Goal: Task Accomplishment & Management: Manage account settings

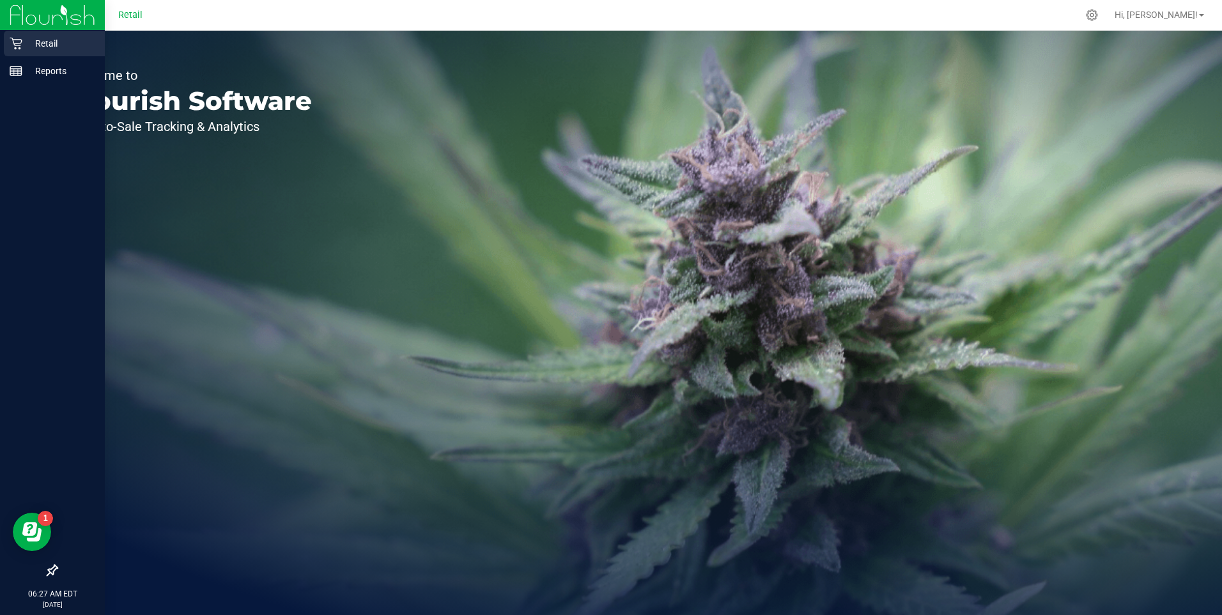
click at [17, 50] on div "Retail" at bounding box center [54, 44] width 101 height 26
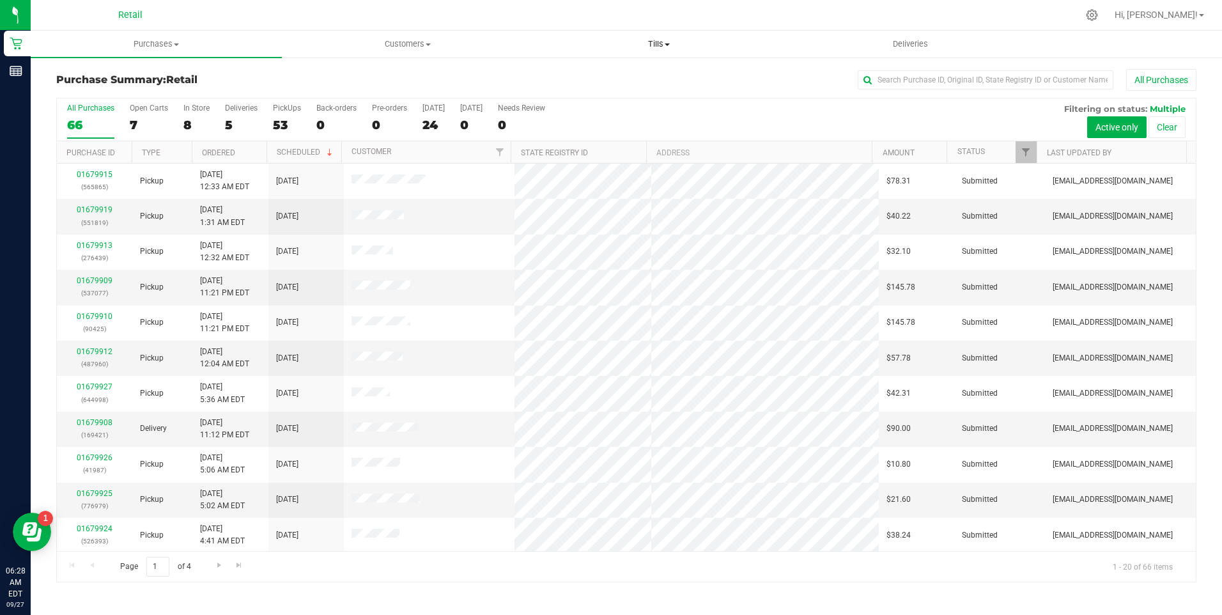
click at [670, 45] on span at bounding box center [667, 44] width 5 height 3
click at [599, 72] on span "Manage tills" at bounding box center [577, 77] width 86 height 11
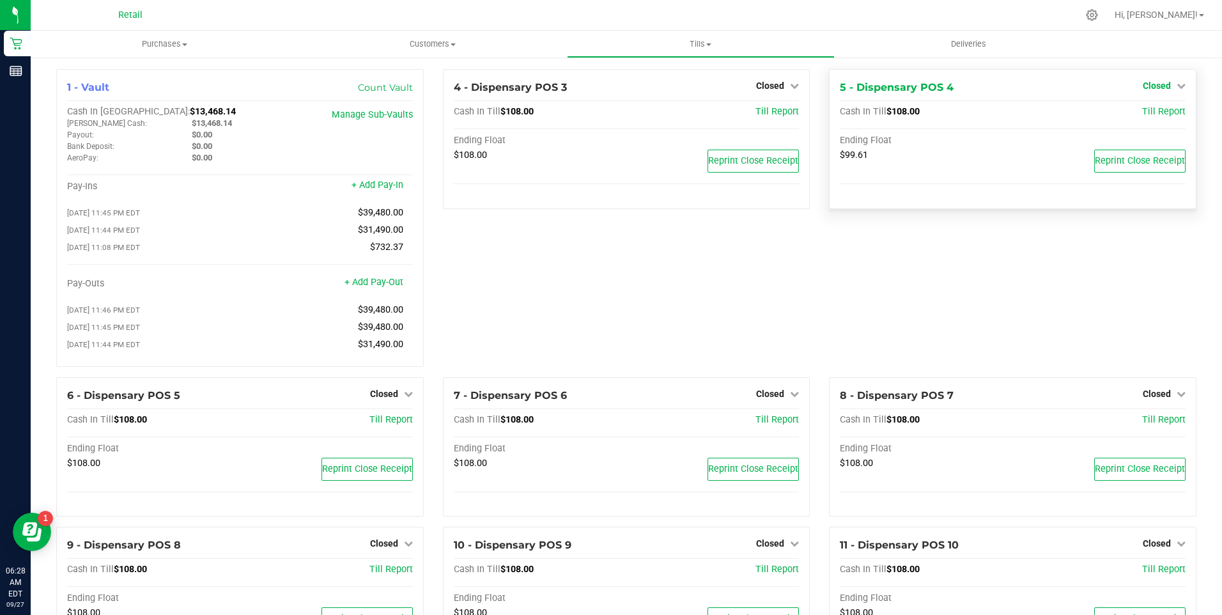
click at [1177, 88] on icon at bounding box center [1181, 85] width 9 height 9
click at [1177, 86] on icon at bounding box center [1181, 85] width 9 height 9
click at [1154, 111] on link "Open Till" at bounding box center [1156, 112] width 34 height 10
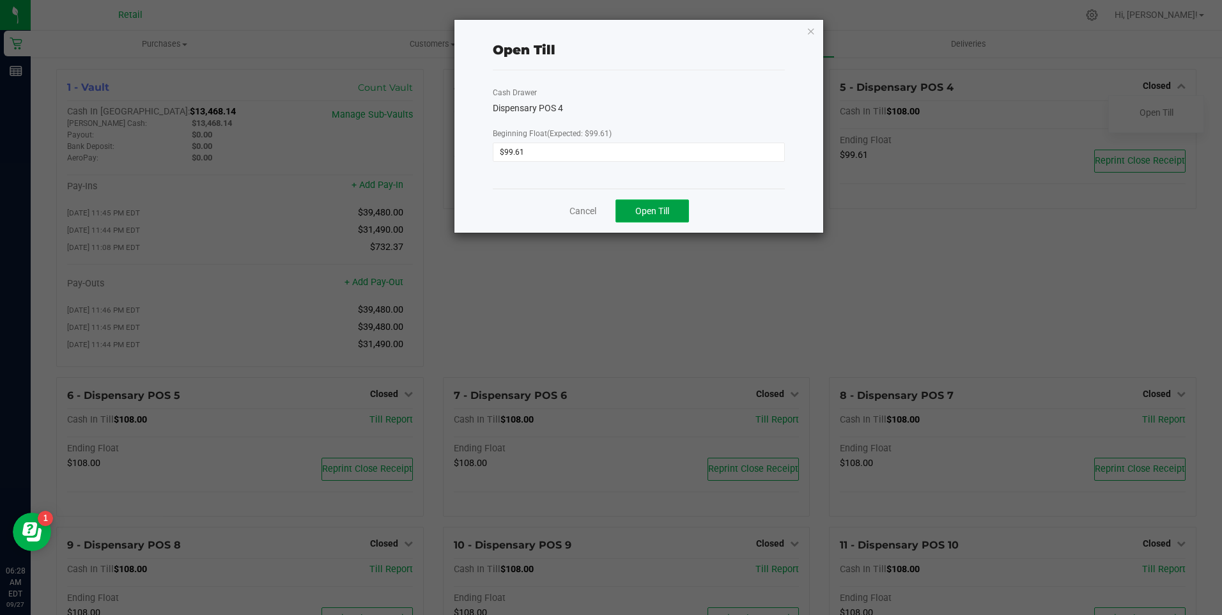
click at [642, 204] on button "Open Till" at bounding box center [651, 210] width 73 height 23
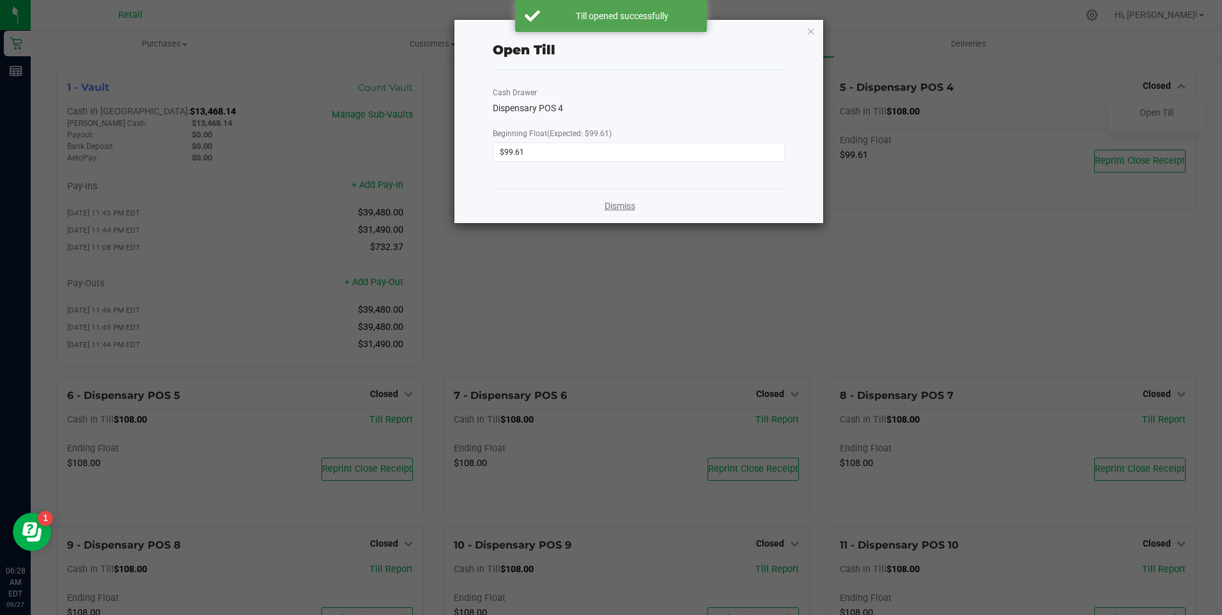
click at [621, 201] on link "Dismiss" at bounding box center [620, 205] width 31 height 13
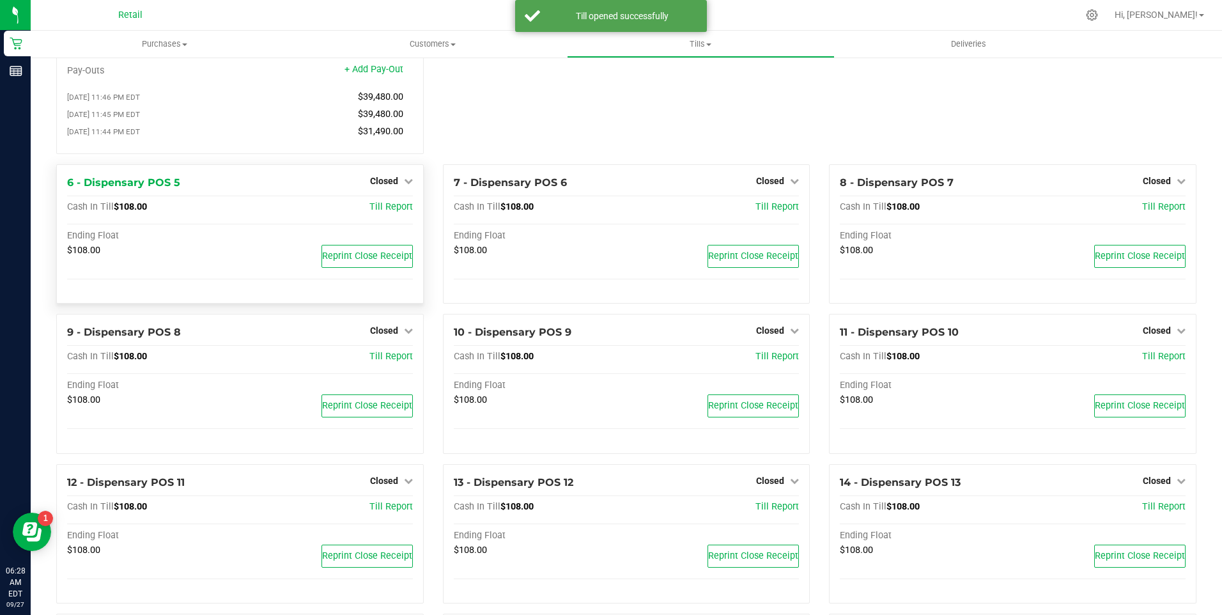
scroll to position [192, 0]
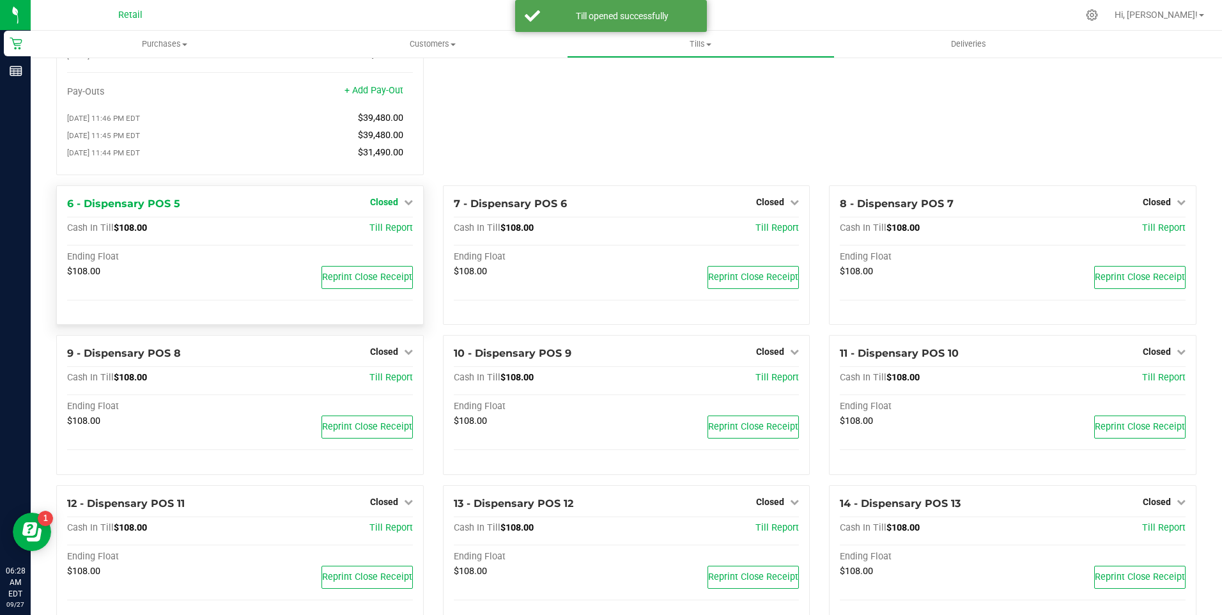
click at [405, 206] on icon at bounding box center [408, 201] width 9 height 9
click at [396, 233] on link "Open Till" at bounding box center [384, 228] width 34 height 10
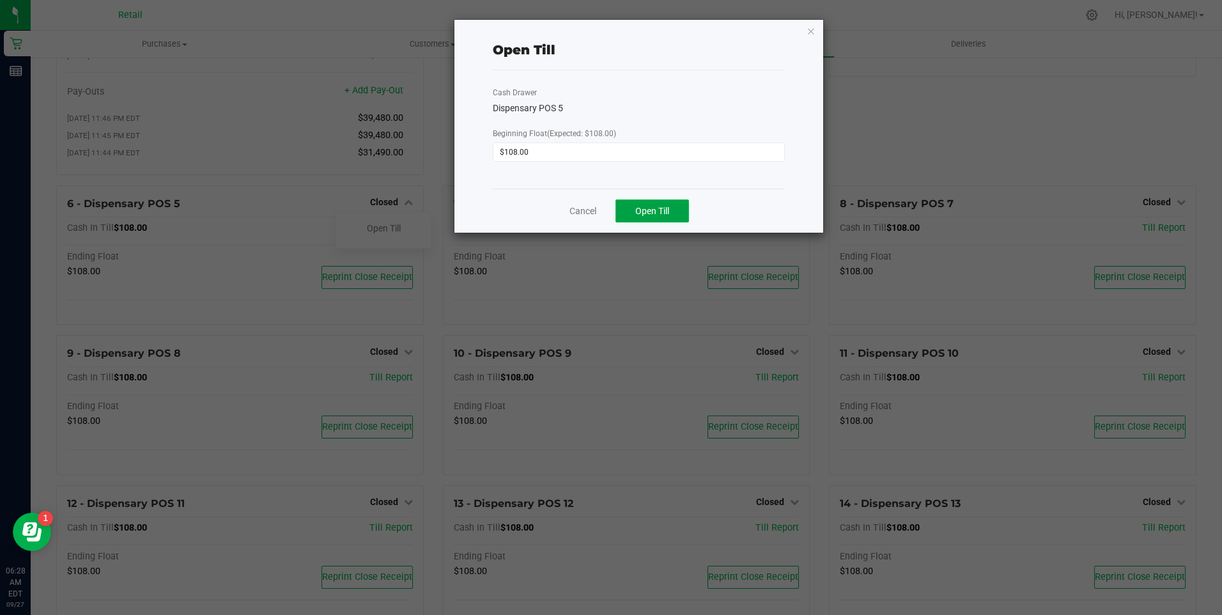
click at [658, 211] on span "Open Till" at bounding box center [652, 211] width 34 height 10
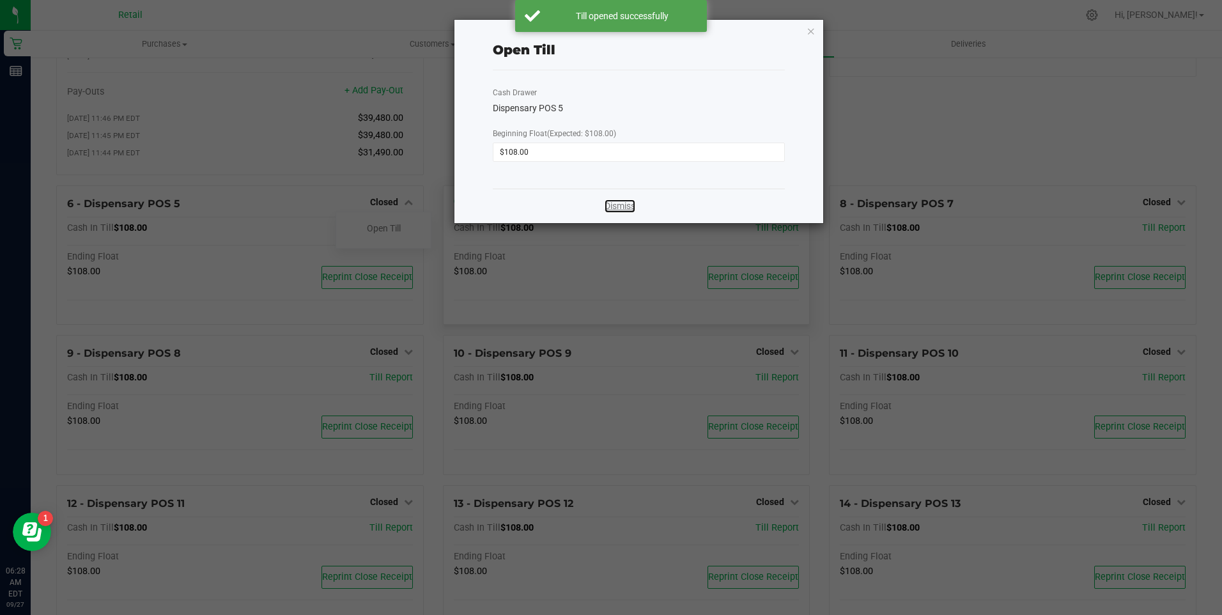
click at [629, 208] on link "Dismiss" at bounding box center [620, 205] width 31 height 13
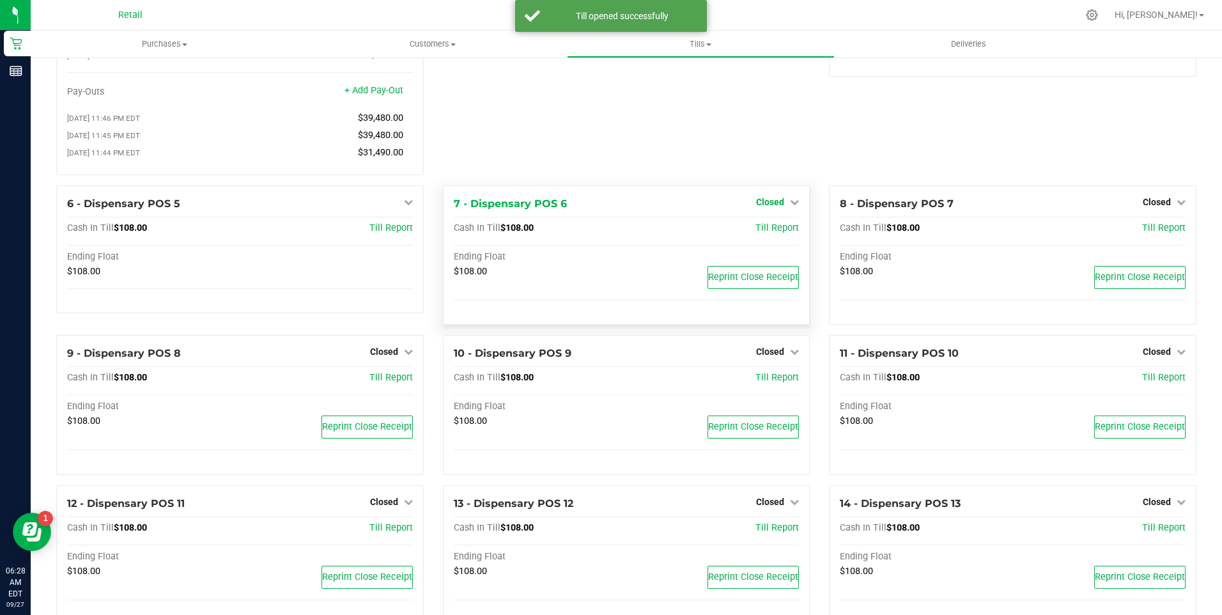
click at [790, 205] on icon at bounding box center [794, 201] width 9 height 9
click at [760, 233] on link "Open Till" at bounding box center [770, 228] width 34 height 10
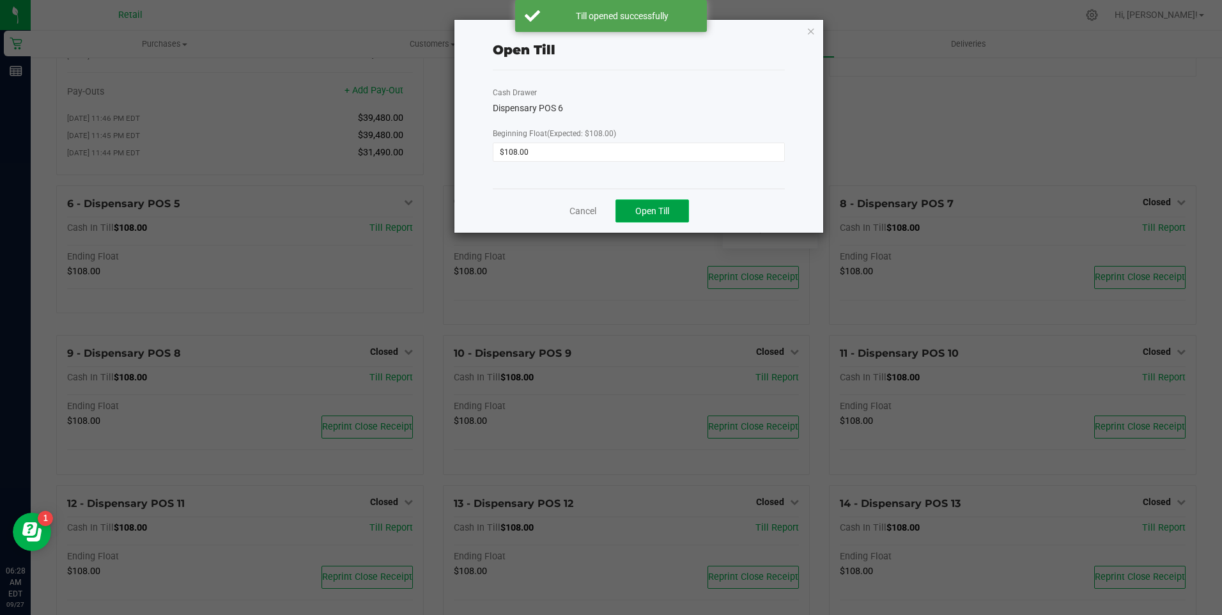
click at [658, 214] on span "Open Till" at bounding box center [652, 211] width 34 height 10
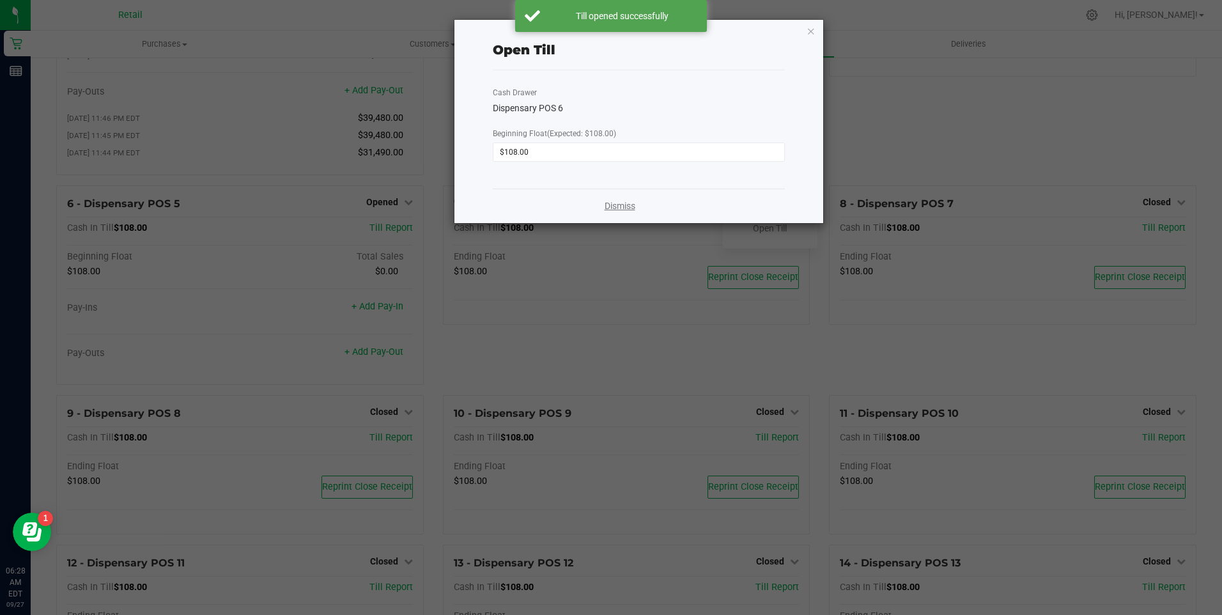
click at [606, 204] on link "Dismiss" at bounding box center [620, 205] width 31 height 13
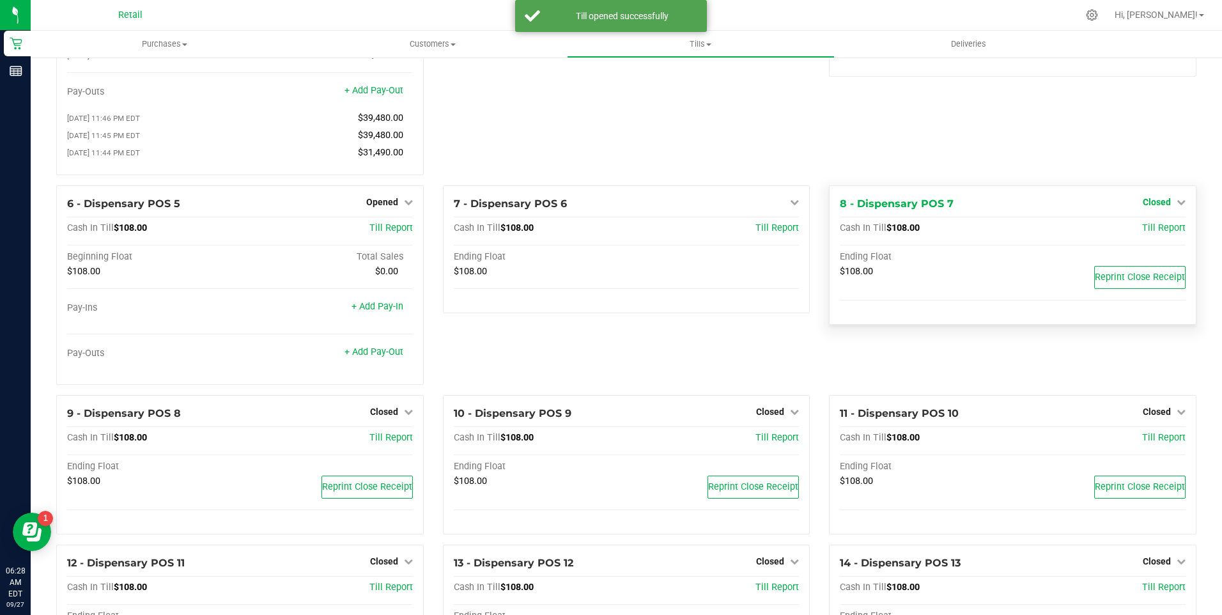
click at [1177, 206] on icon at bounding box center [1181, 201] width 9 height 9
click at [1141, 233] on link "Open Till" at bounding box center [1156, 228] width 34 height 10
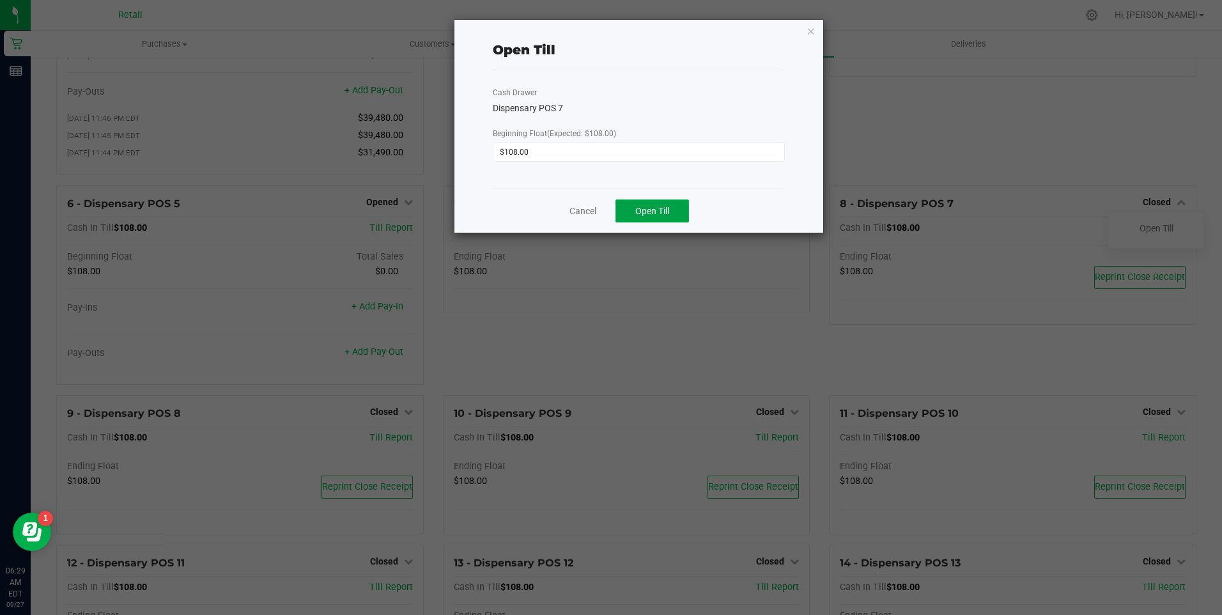
click at [633, 207] on button "Open Till" at bounding box center [651, 210] width 73 height 23
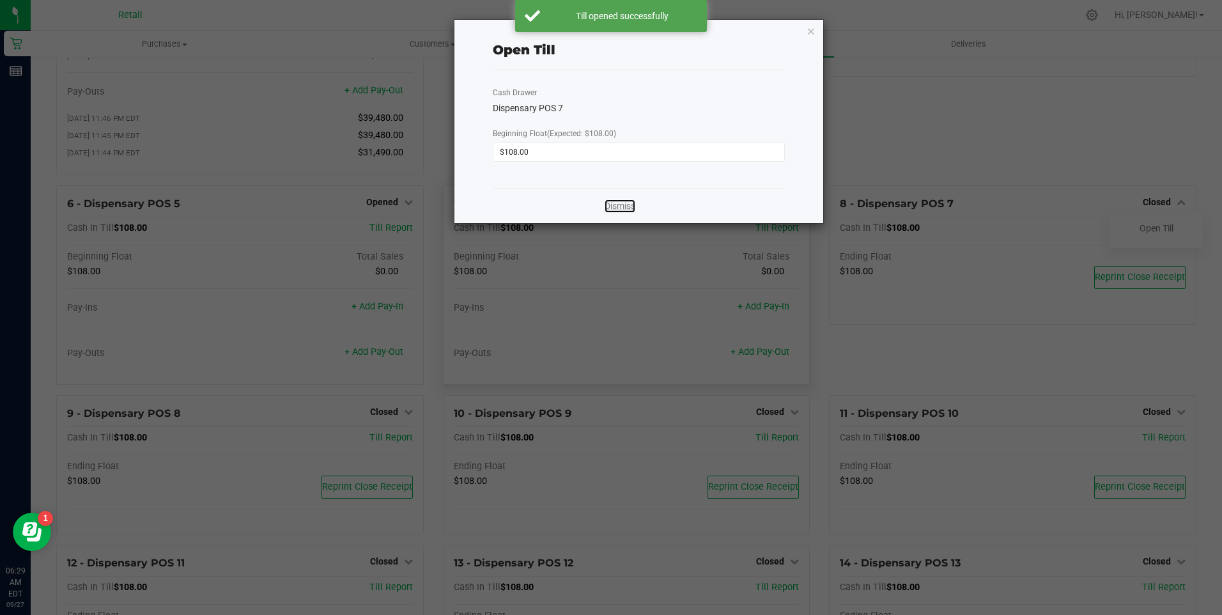
drag, startPoint x: 607, startPoint y: 204, endPoint x: 602, endPoint y: 228, distance: 24.2
click at [606, 204] on link "Dismiss" at bounding box center [620, 205] width 31 height 13
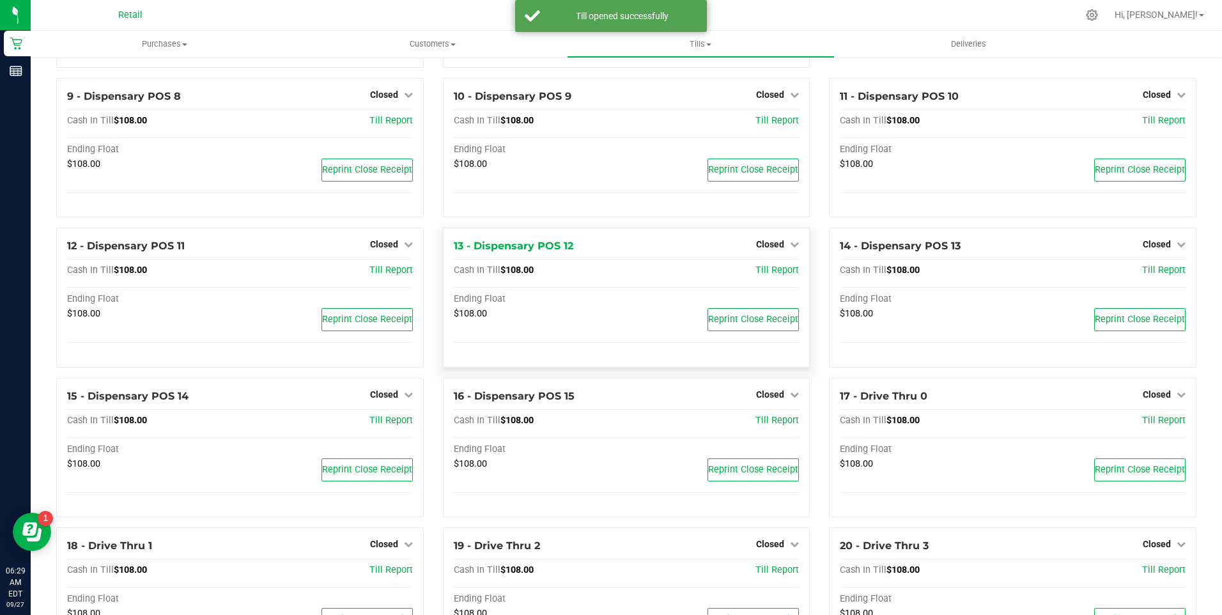
scroll to position [511, 0]
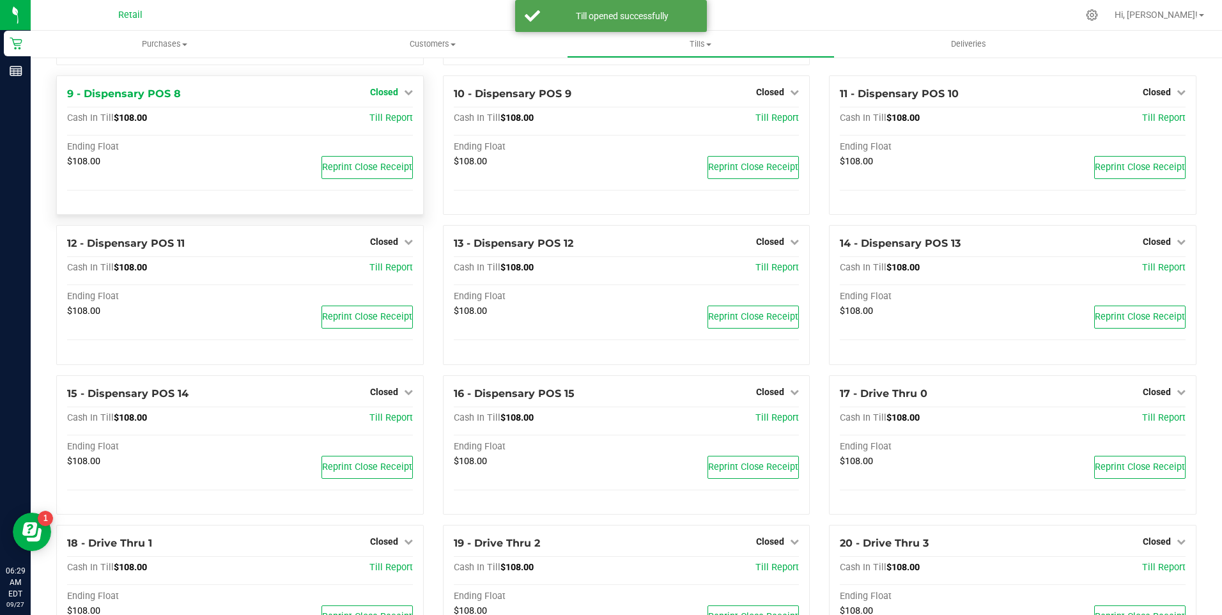
click at [399, 97] on link "Closed" at bounding box center [391, 92] width 43 height 10
click at [385, 123] on link "Open Till" at bounding box center [384, 118] width 34 height 10
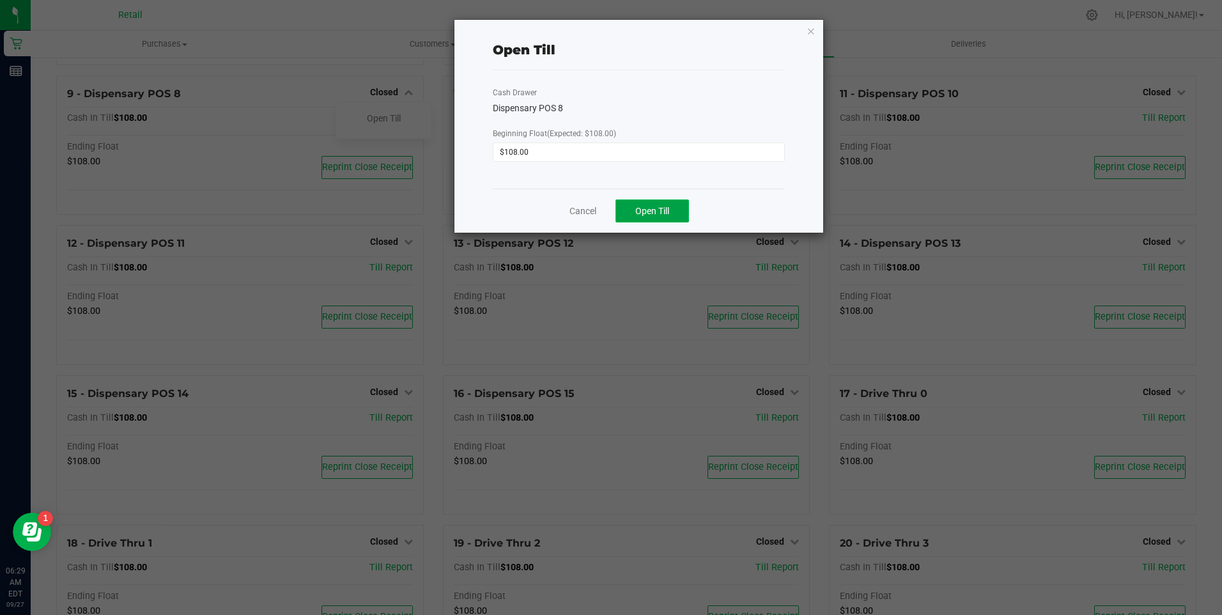
click at [643, 210] on span "Open Till" at bounding box center [652, 211] width 34 height 10
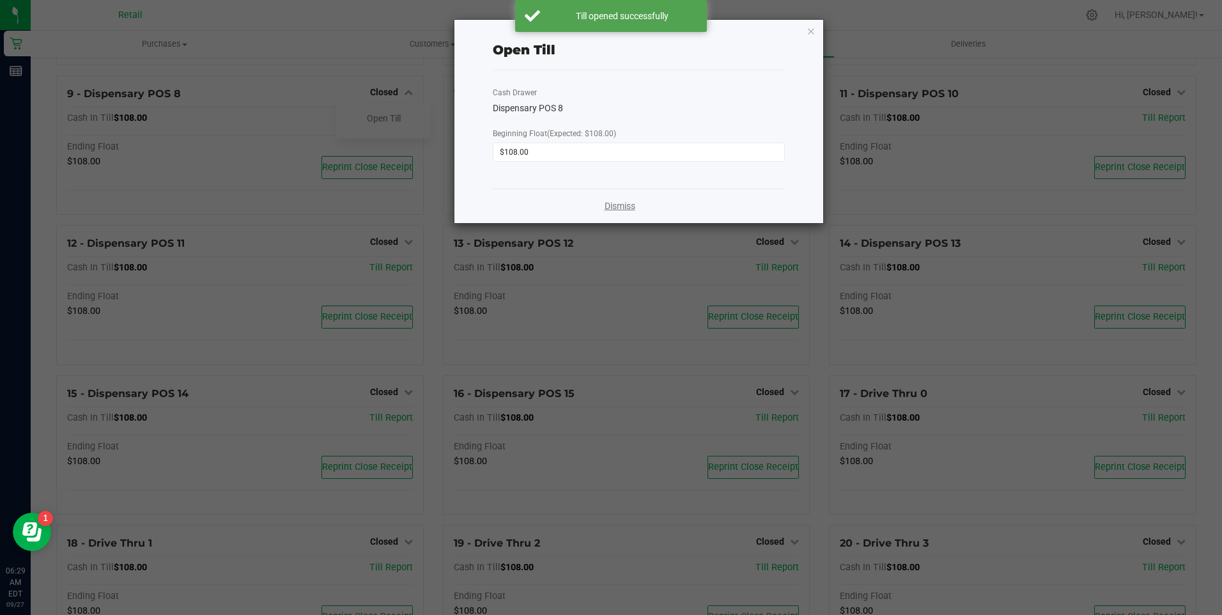
click at [630, 204] on link "Dismiss" at bounding box center [620, 205] width 31 height 13
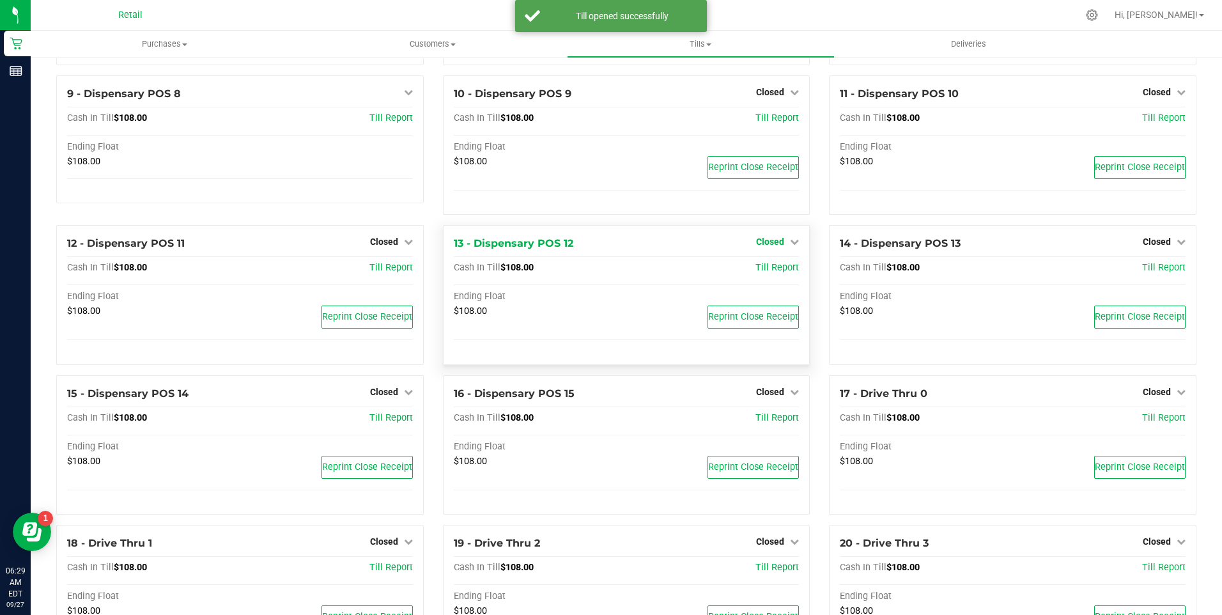
click at [790, 246] on icon at bounding box center [794, 241] width 9 height 9
click at [763, 274] on link "Open Till" at bounding box center [770, 268] width 34 height 10
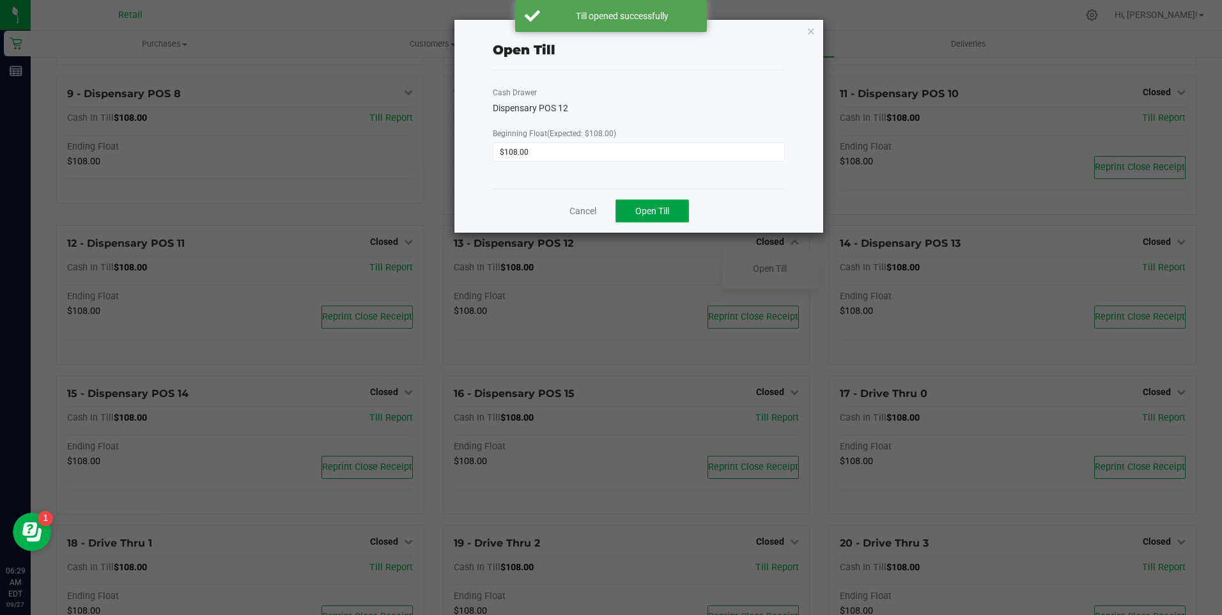
click at [638, 216] on span "Open Till" at bounding box center [652, 211] width 34 height 10
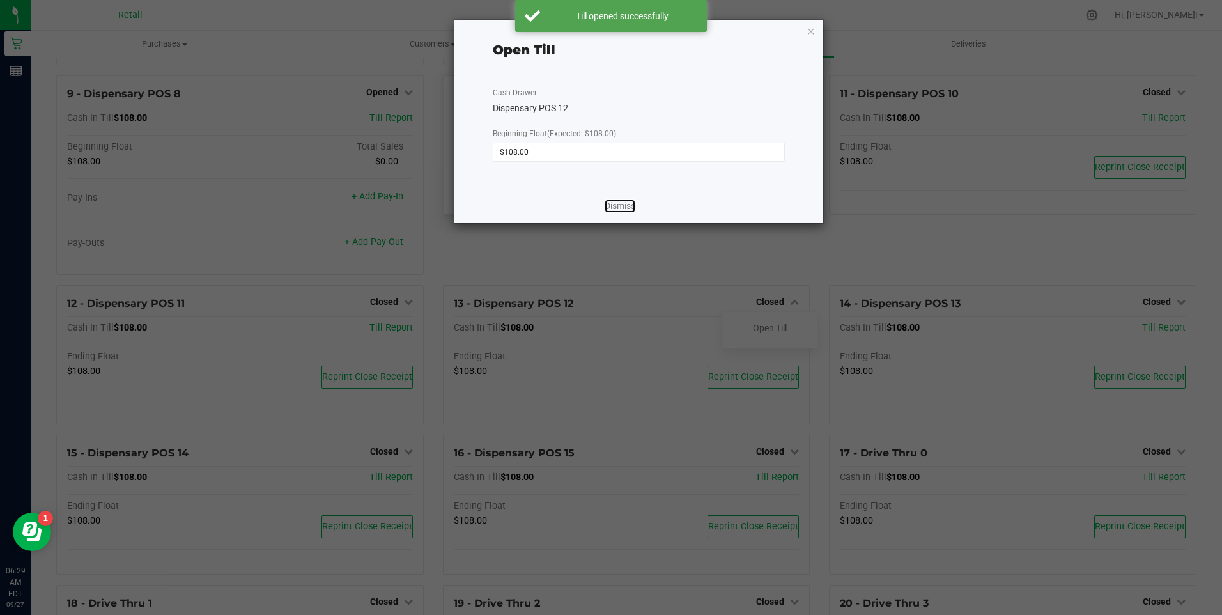
click at [622, 202] on link "Dismiss" at bounding box center [620, 205] width 31 height 13
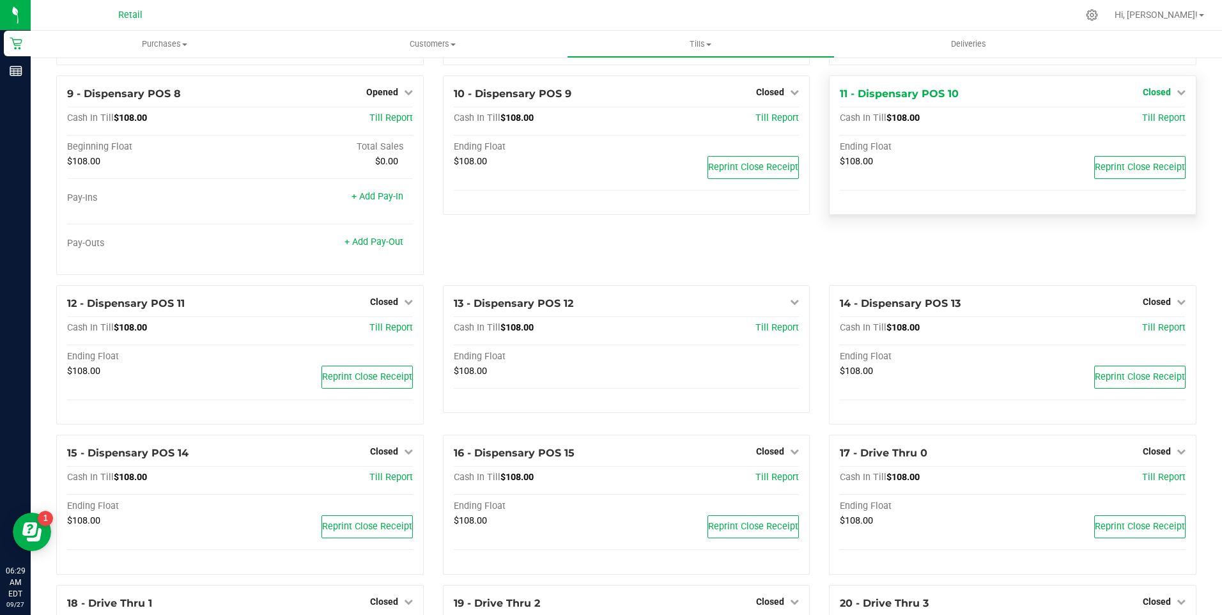
click at [1177, 96] on icon at bounding box center [1181, 92] width 9 height 9
click at [1142, 123] on link "Open Till" at bounding box center [1156, 118] width 34 height 10
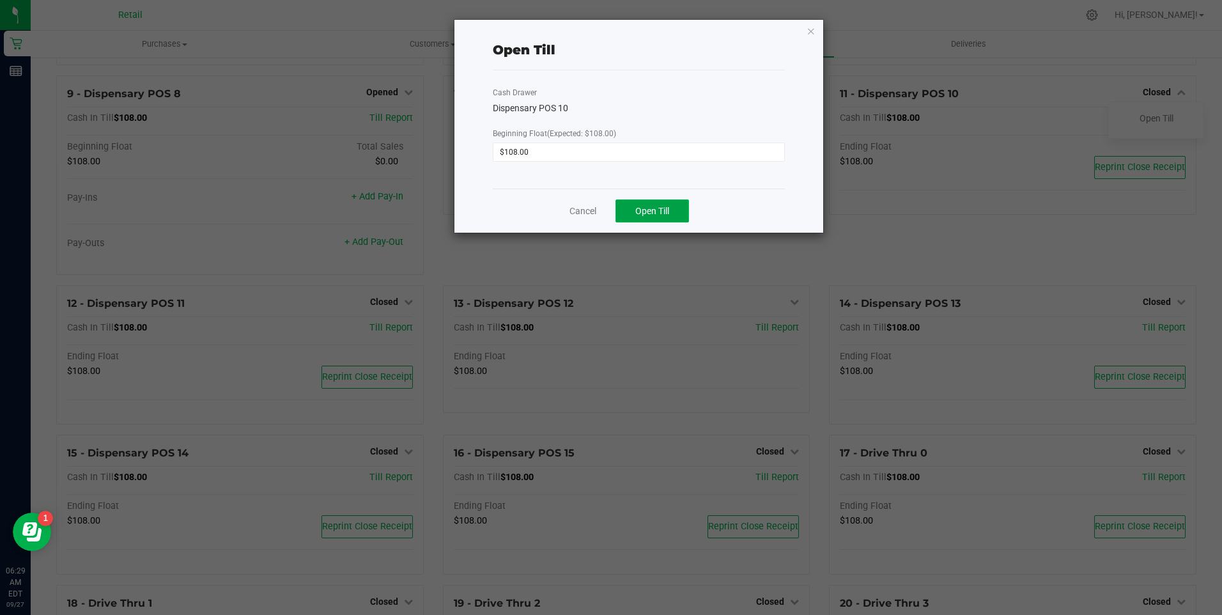
click at [651, 202] on button "Open Till" at bounding box center [651, 210] width 73 height 23
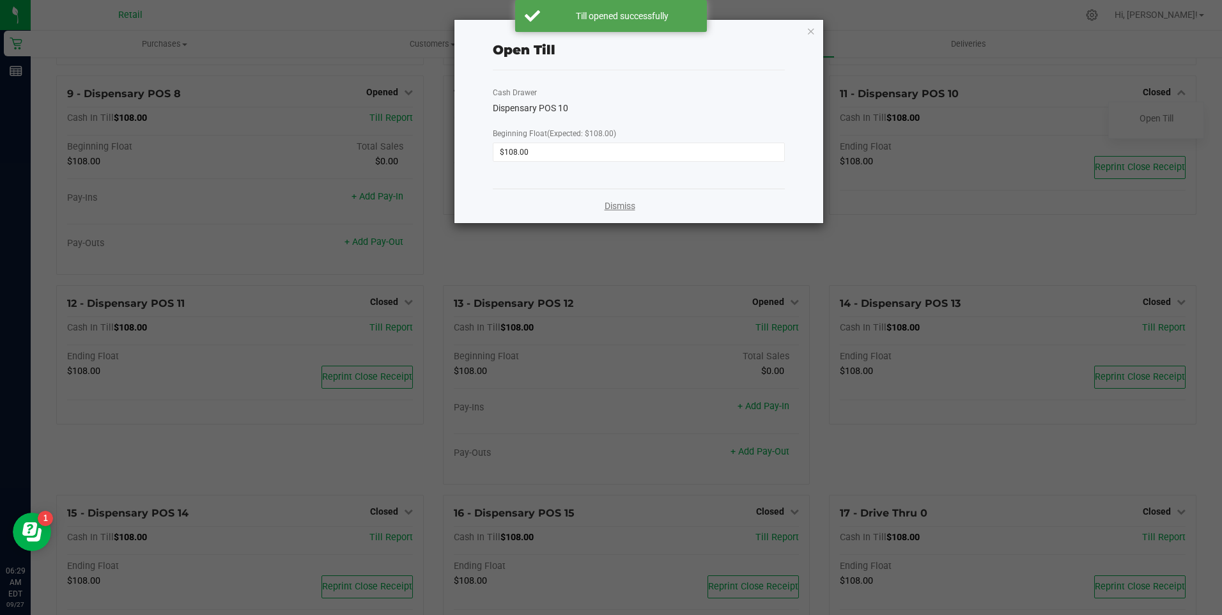
click at [628, 210] on link "Dismiss" at bounding box center [620, 205] width 31 height 13
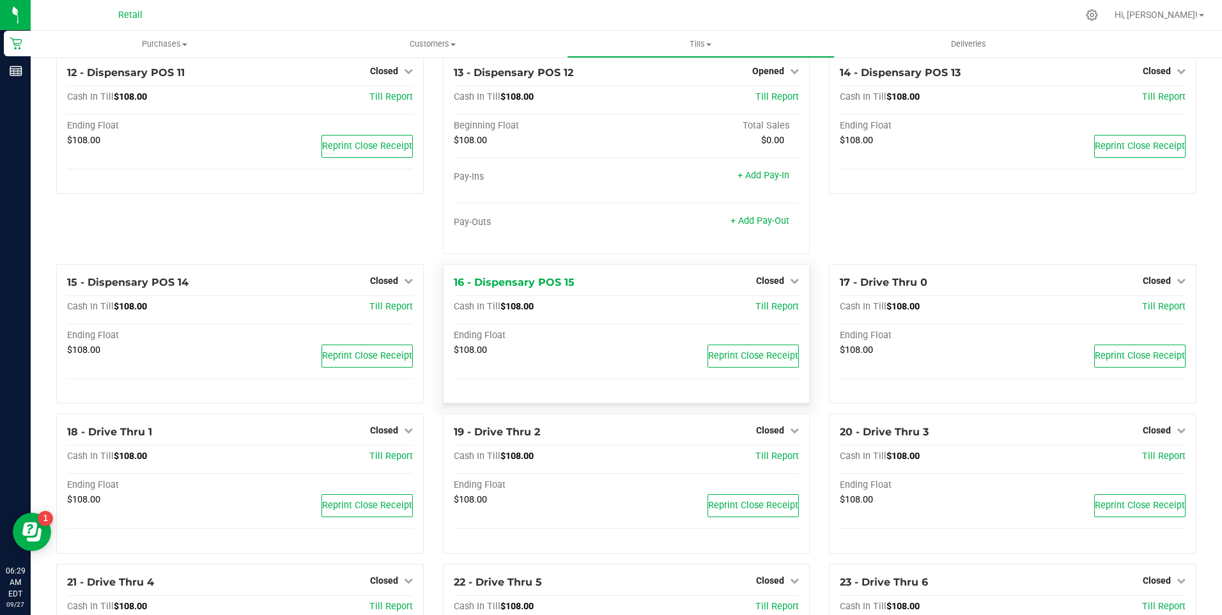
scroll to position [767, 0]
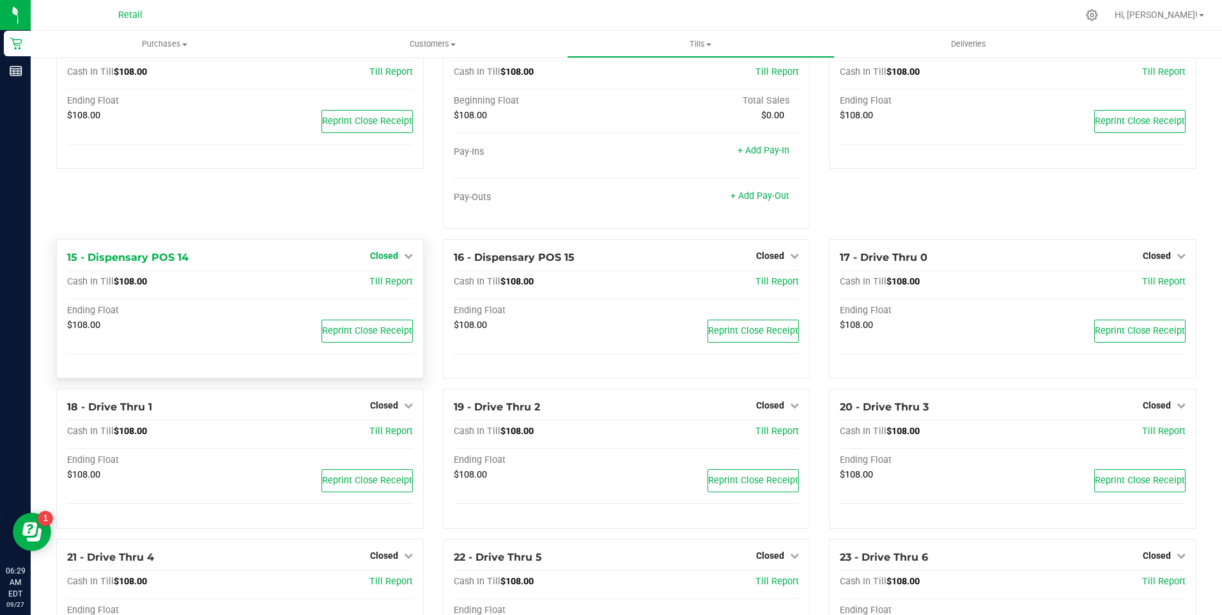
click at [404, 260] on icon at bounding box center [408, 255] width 9 height 9
click at [385, 286] on link "Open Till" at bounding box center [384, 282] width 34 height 10
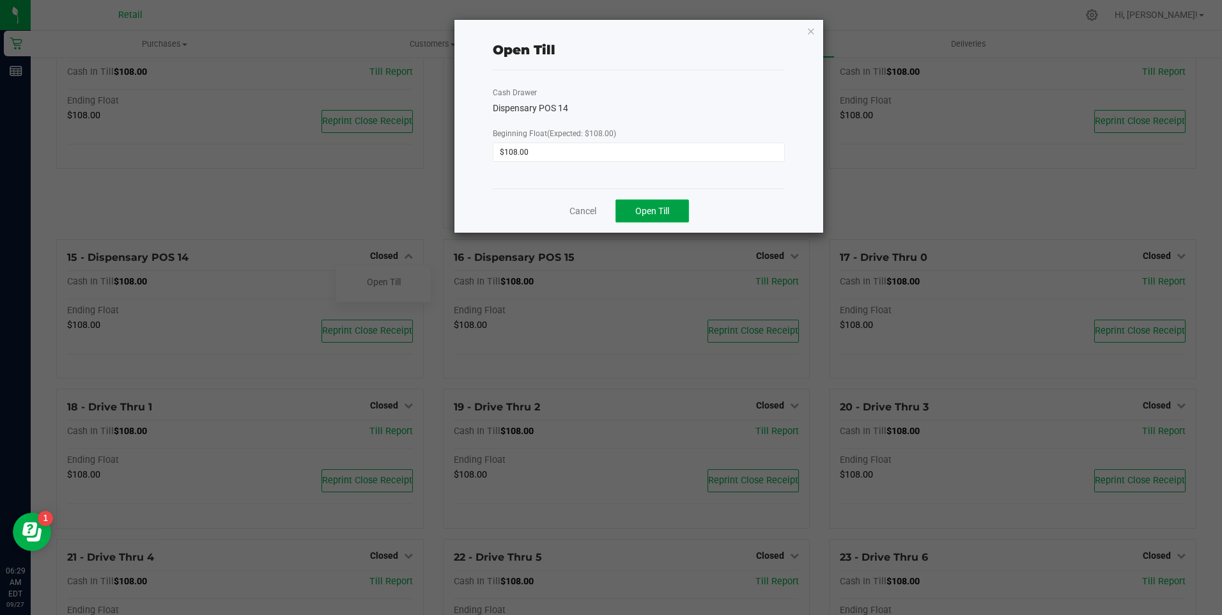
click at [622, 206] on button "Open Till" at bounding box center [651, 210] width 73 height 23
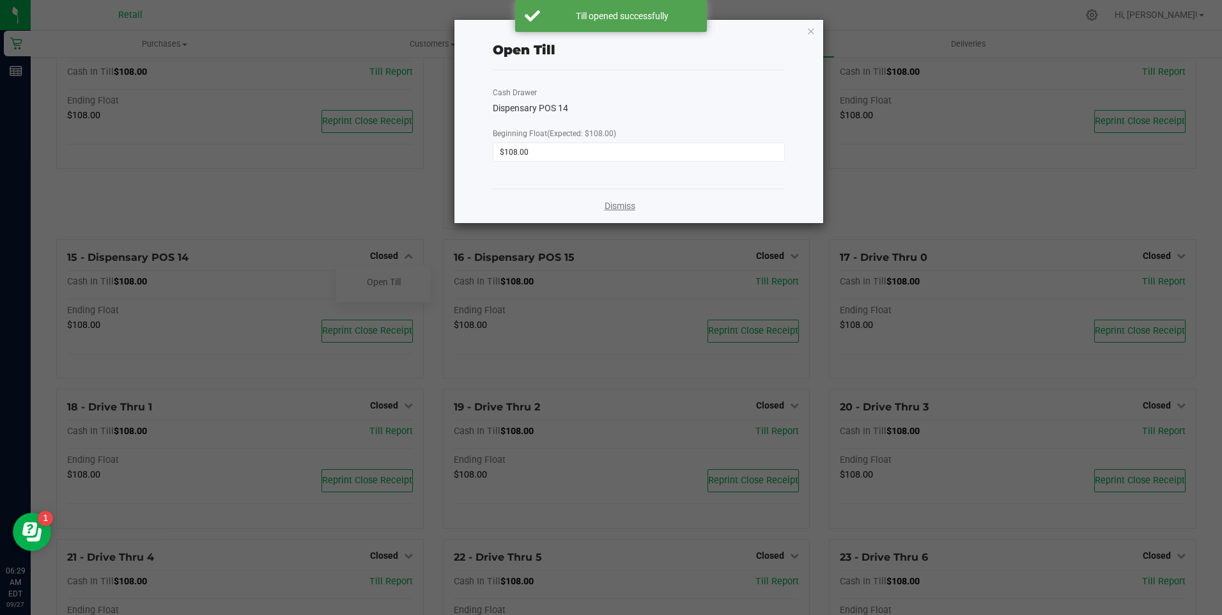
click at [621, 208] on link "Dismiss" at bounding box center [620, 205] width 31 height 13
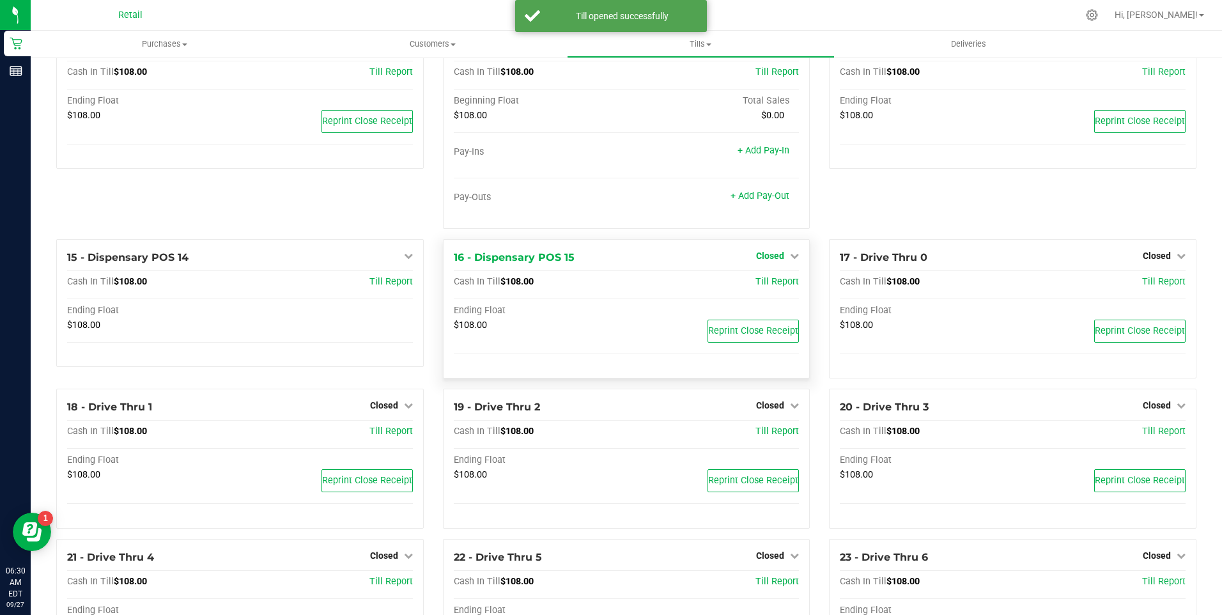
click at [790, 260] on icon at bounding box center [794, 255] width 9 height 9
click at [771, 287] on link "Open Till" at bounding box center [770, 282] width 34 height 10
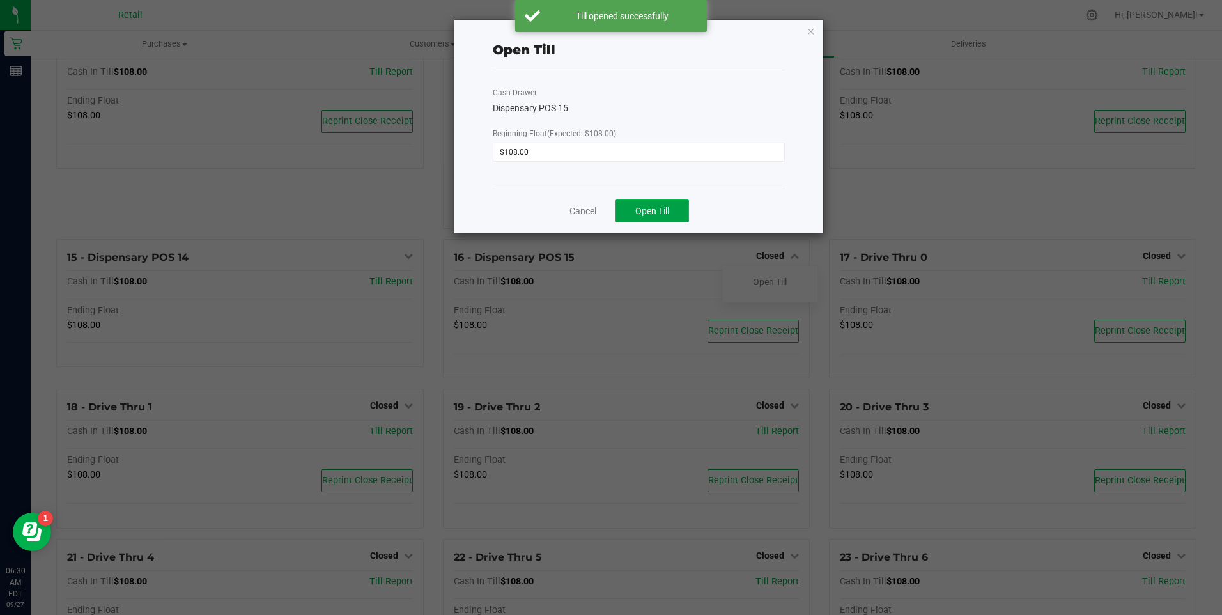
click at [637, 212] on span "Open Till" at bounding box center [652, 211] width 34 height 10
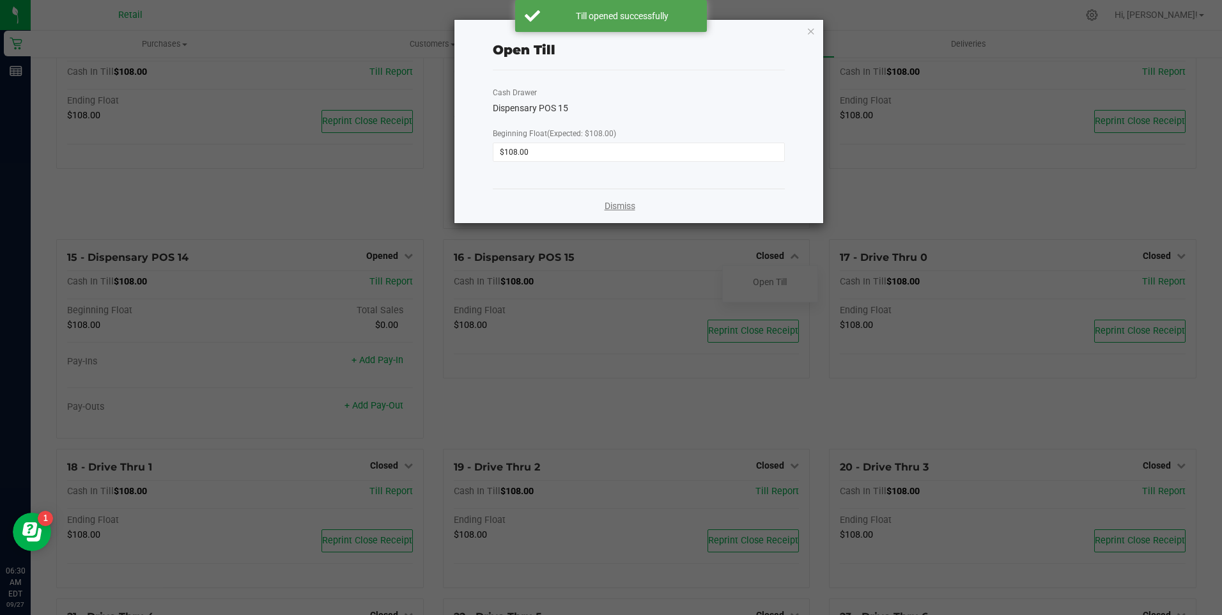
click at [633, 210] on link "Dismiss" at bounding box center [620, 205] width 31 height 13
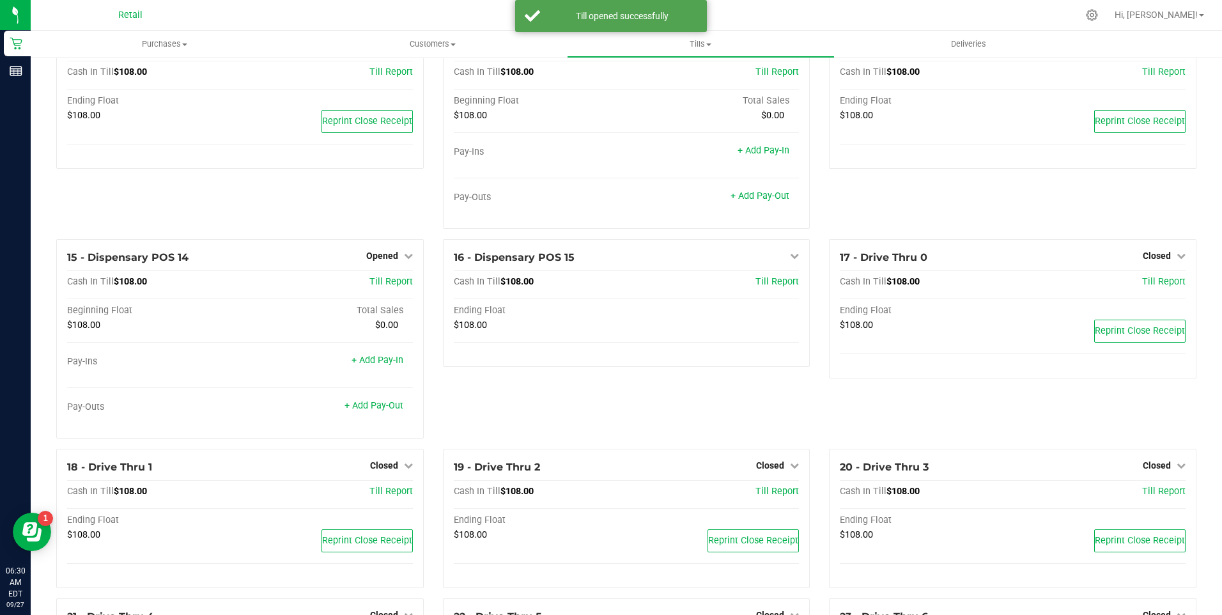
scroll to position [703, 0]
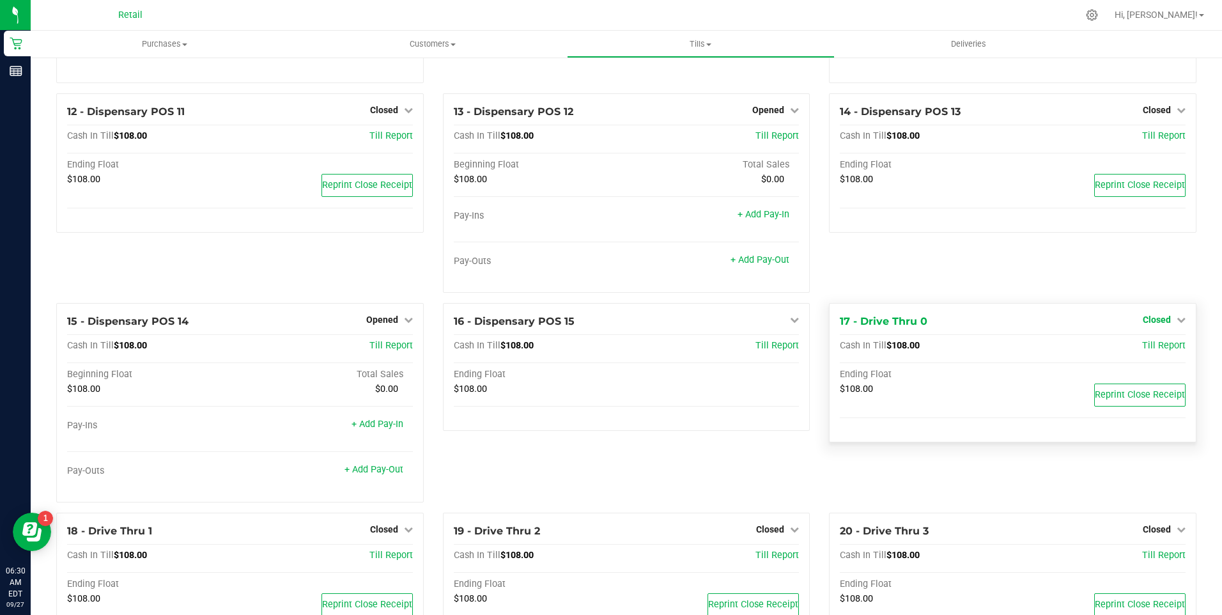
click at [1177, 324] on icon at bounding box center [1181, 319] width 9 height 9
click at [1152, 351] on link "Open Till" at bounding box center [1156, 346] width 34 height 10
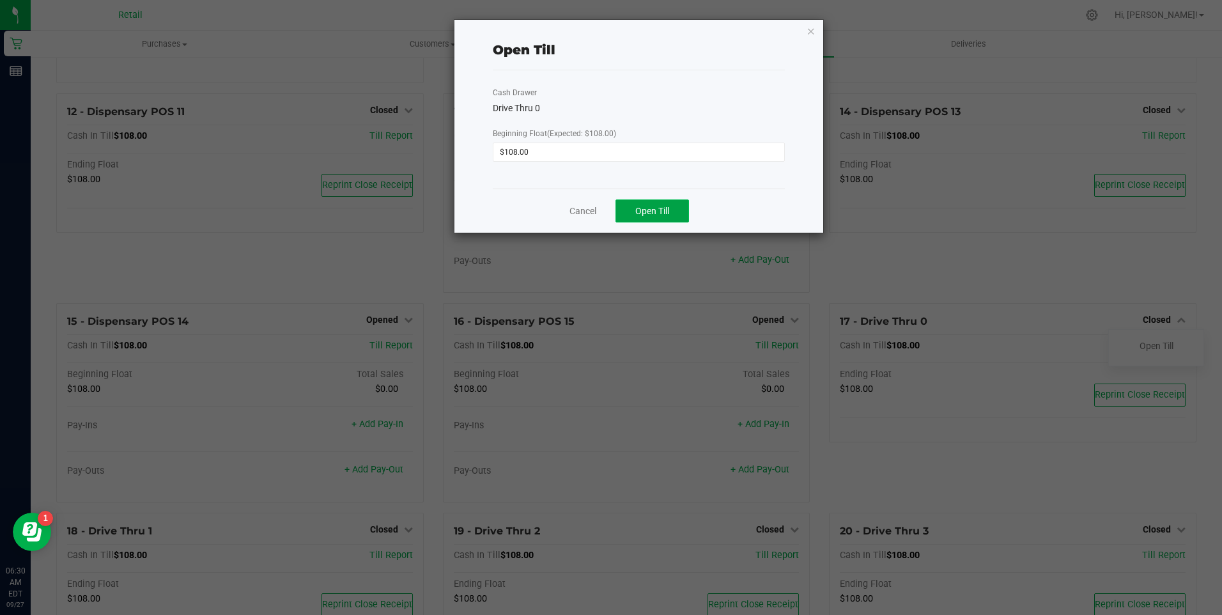
click at [666, 212] on span "Open Till" at bounding box center [652, 211] width 34 height 10
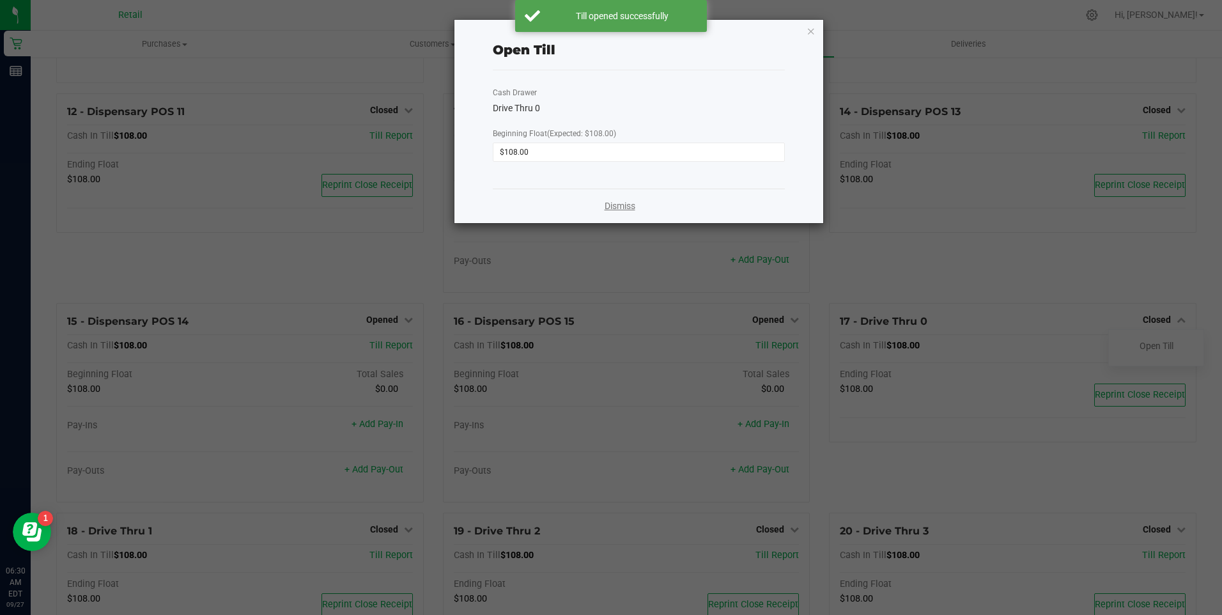
click at [623, 204] on link "Dismiss" at bounding box center [620, 205] width 31 height 13
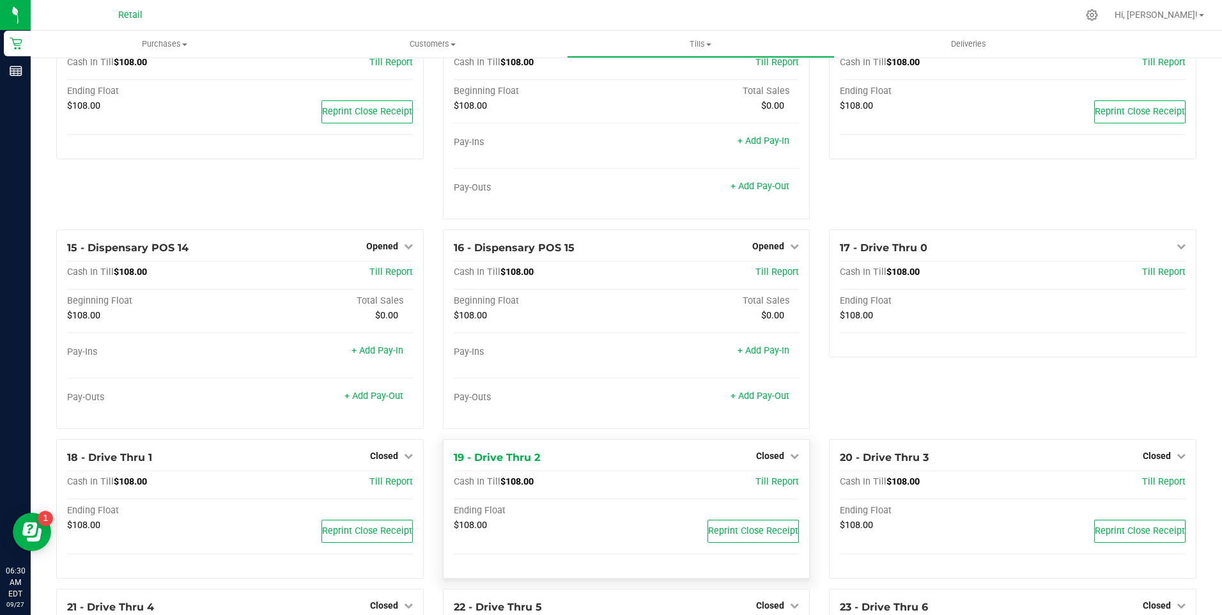
scroll to position [959, 0]
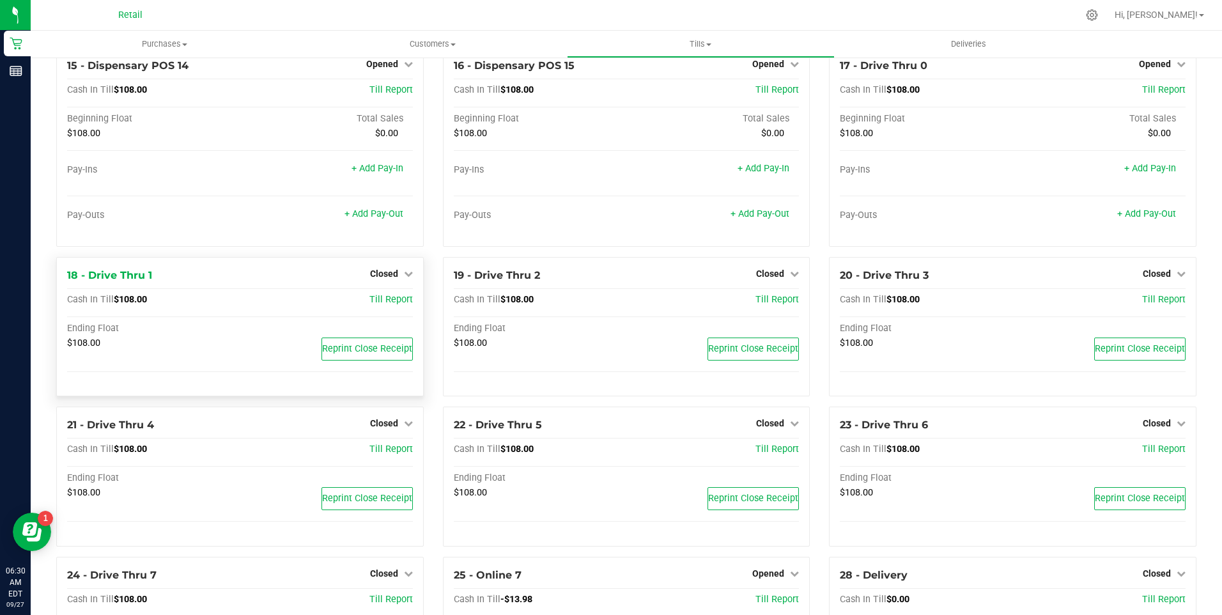
click at [410, 281] on div "18 - Drive Thru 1 Closed Open Till Cash In Till $108.00 Till Report Ending Floa…" at bounding box center [239, 327] width 367 height 140
click at [408, 278] on icon at bounding box center [408, 273] width 9 height 9
click at [387, 303] on link "Open Till" at bounding box center [384, 300] width 34 height 10
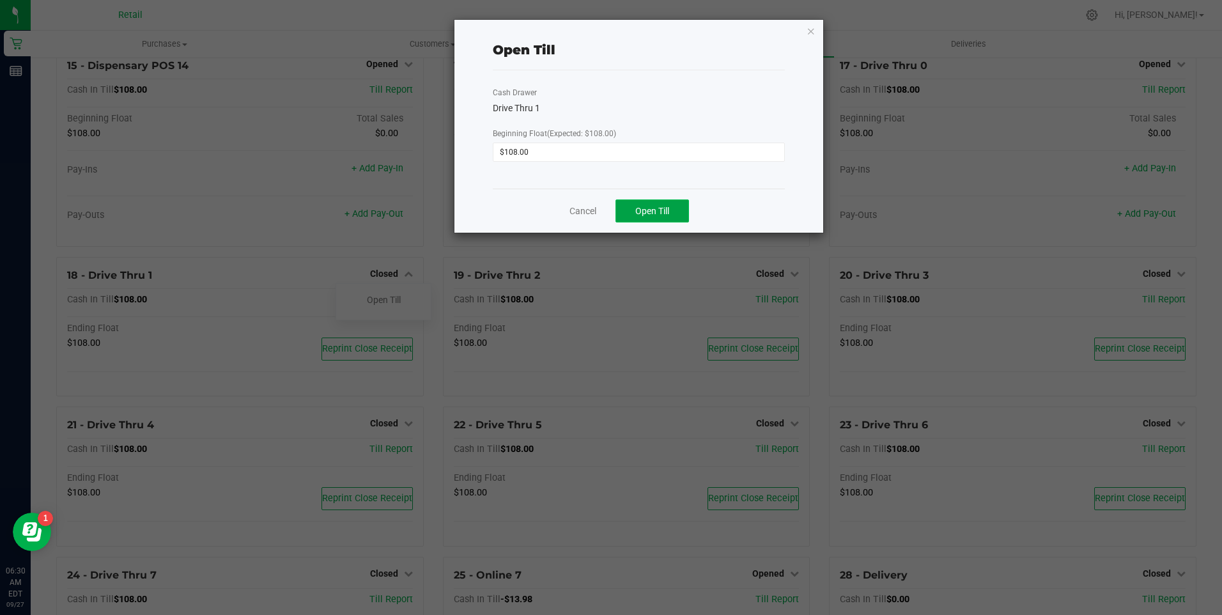
click at [672, 208] on button "Open Till" at bounding box center [651, 210] width 73 height 23
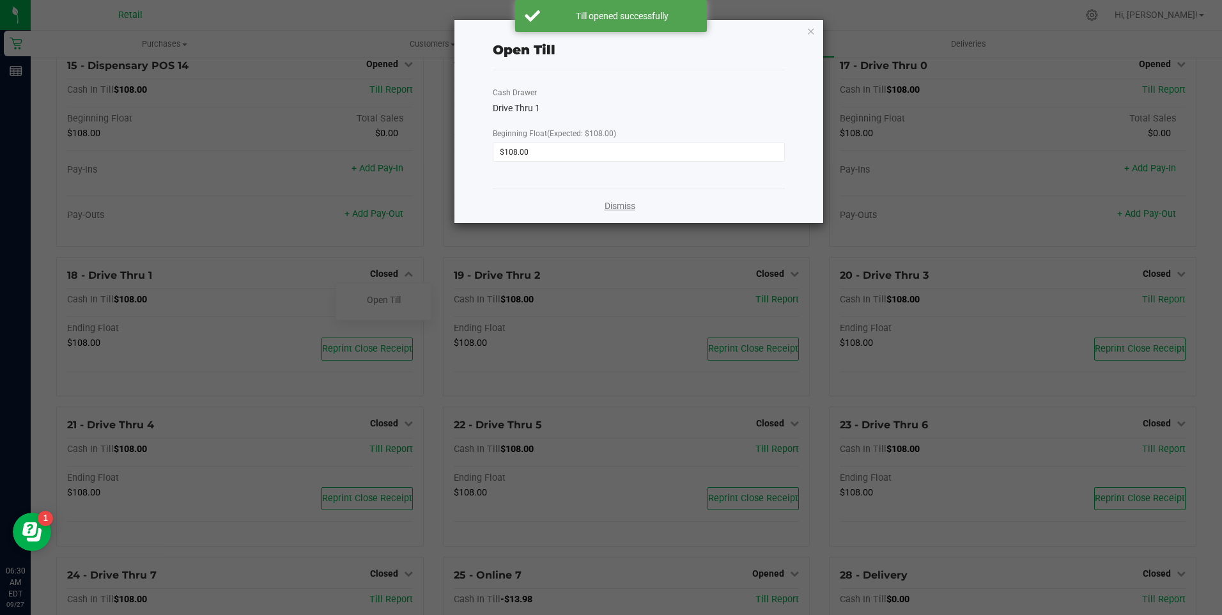
click at [622, 206] on link "Dismiss" at bounding box center [620, 205] width 31 height 13
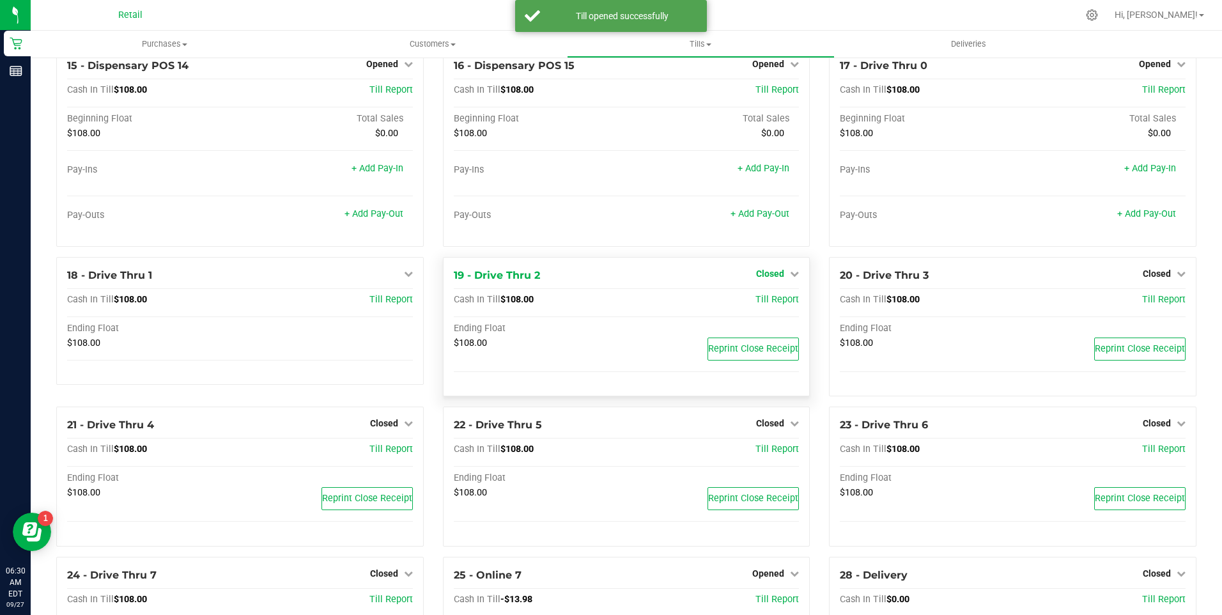
click at [782, 279] on link "Closed" at bounding box center [777, 273] width 43 height 10
click at [766, 305] on link "Open Till" at bounding box center [770, 300] width 34 height 10
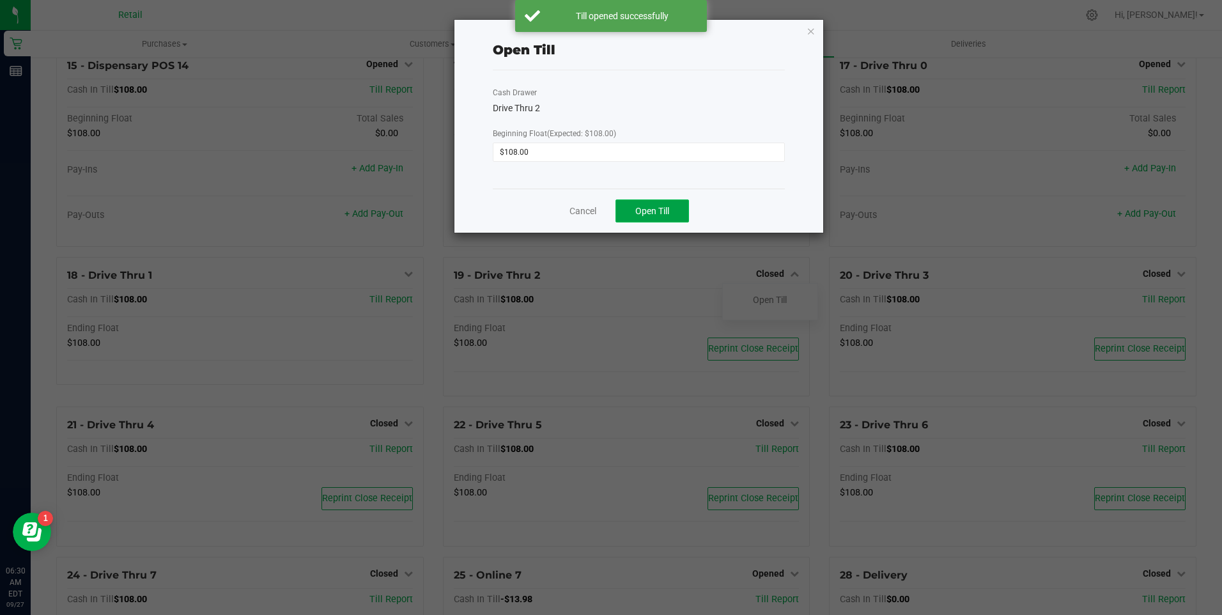
click at [650, 204] on button "Open Till" at bounding box center [651, 210] width 73 height 23
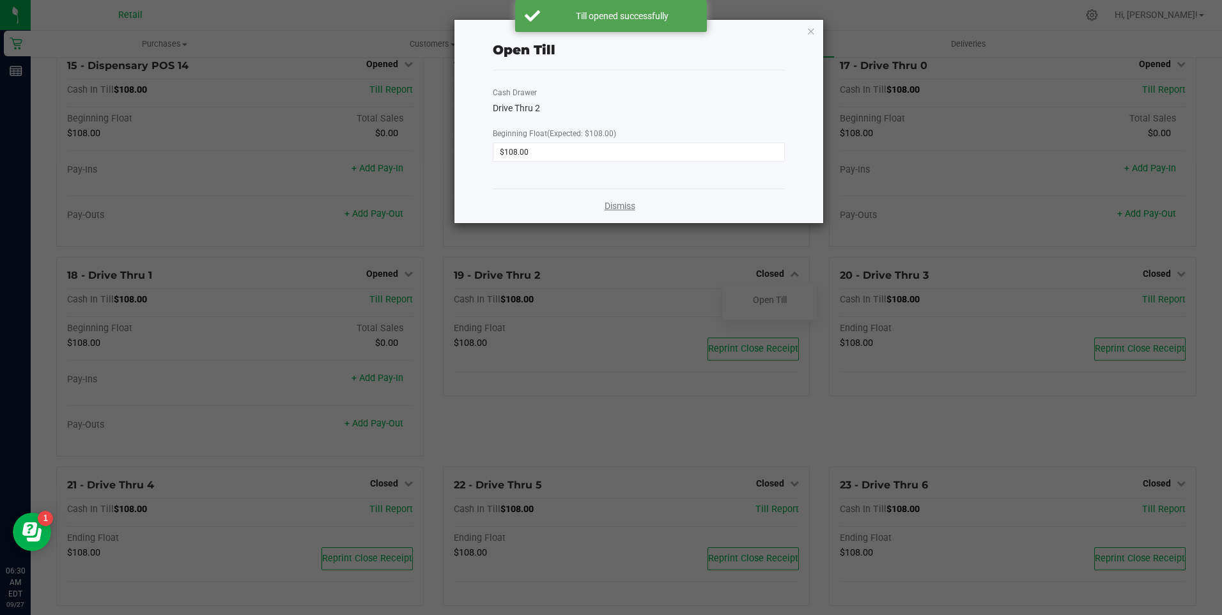
click at [622, 203] on link "Dismiss" at bounding box center [620, 205] width 31 height 13
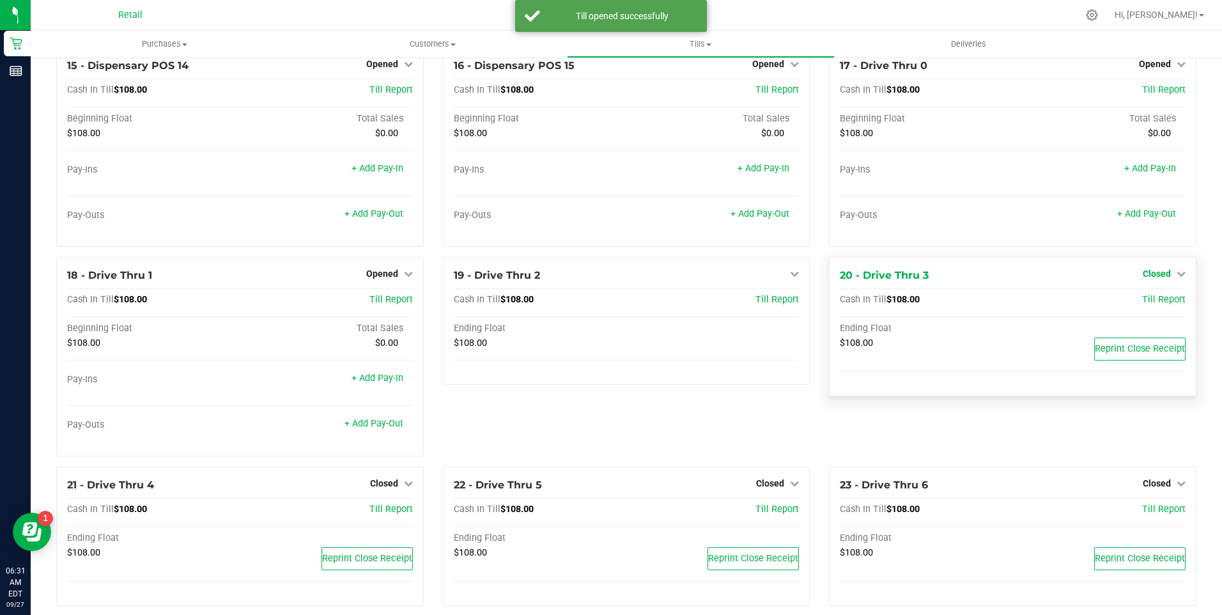
click at [1177, 278] on icon at bounding box center [1181, 273] width 9 height 9
click at [1154, 305] on link "Open Till" at bounding box center [1156, 300] width 34 height 10
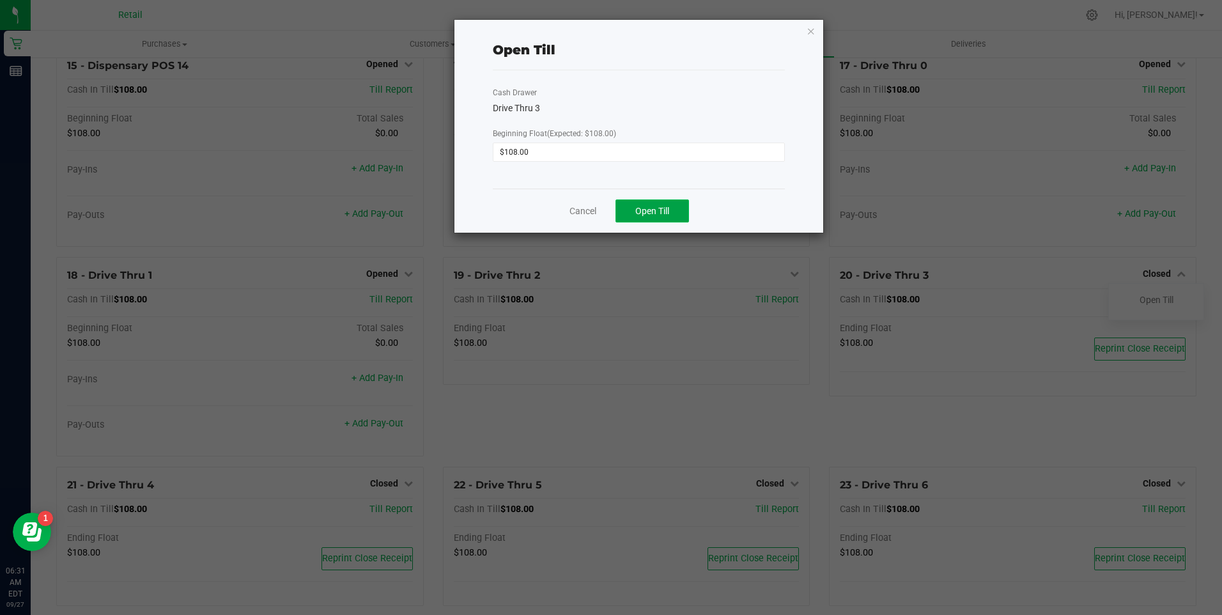
click at [659, 208] on span "Open Till" at bounding box center [652, 211] width 34 height 10
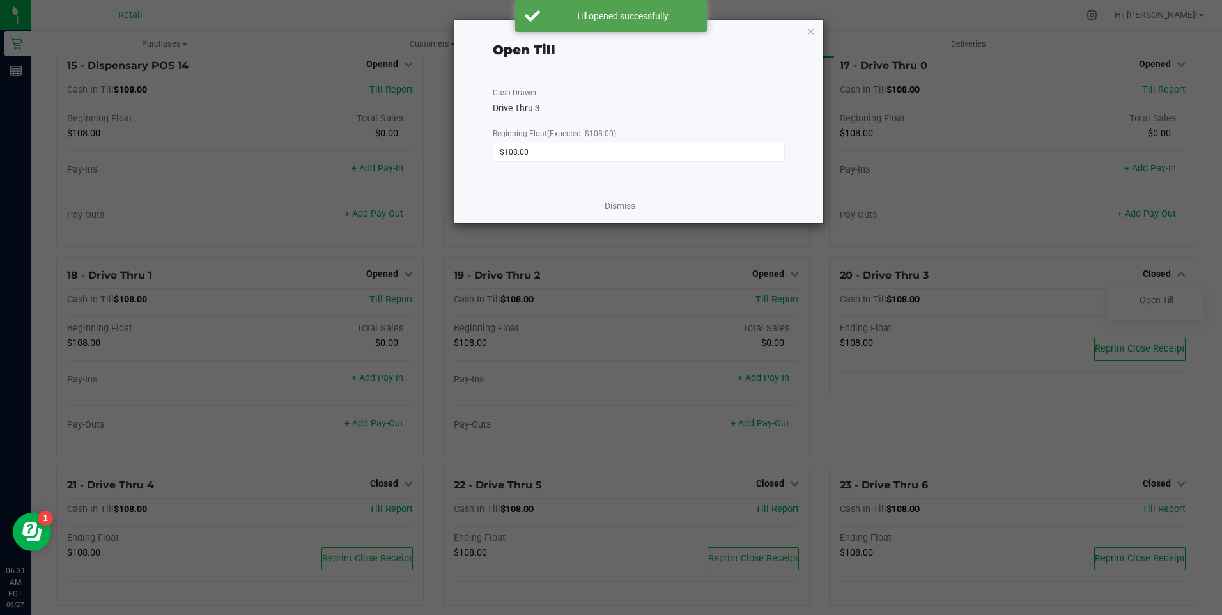
click at [624, 201] on link "Dismiss" at bounding box center [620, 205] width 31 height 13
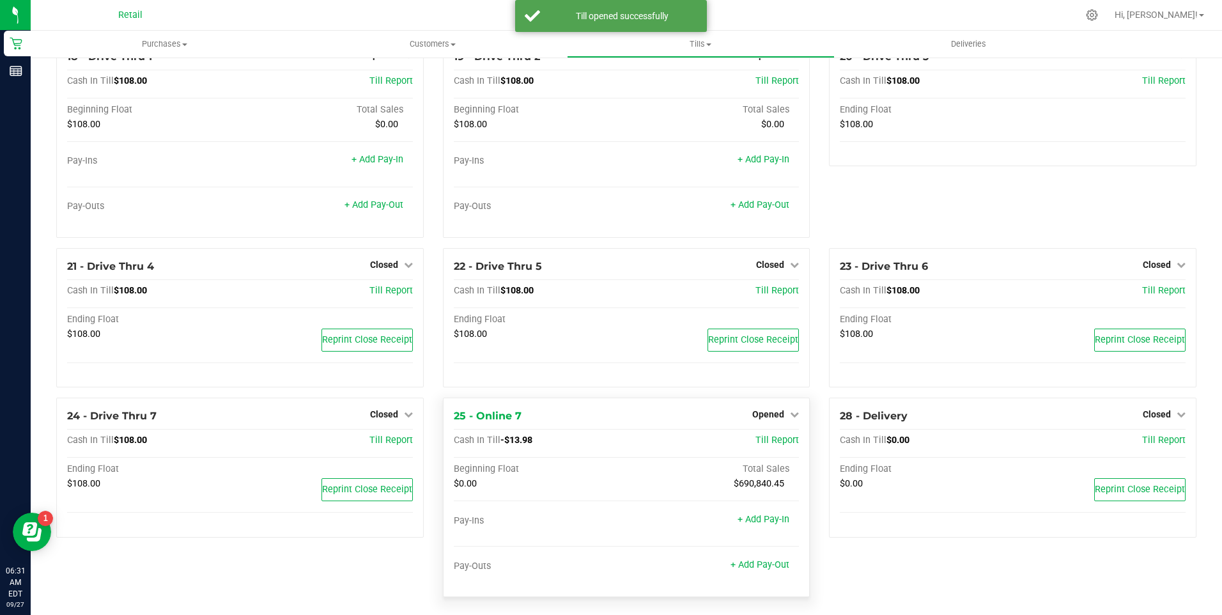
scroll to position [1189, 0]
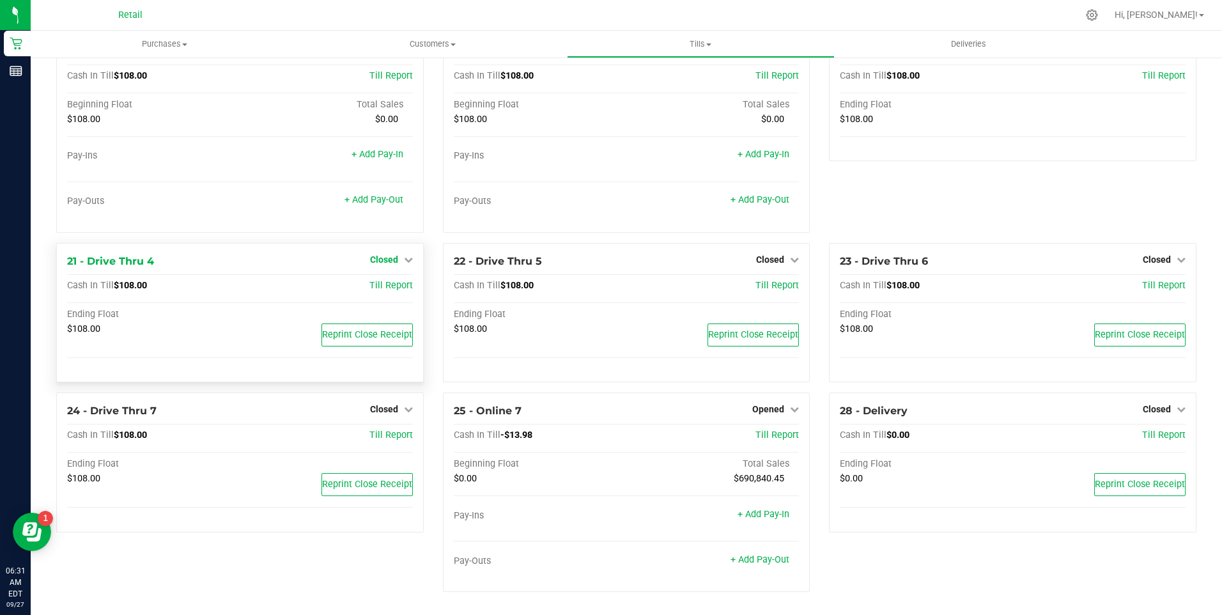
click at [404, 258] on icon at bounding box center [408, 259] width 9 height 9
click at [382, 291] on link "Open Till" at bounding box center [384, 286] width 34 height 10
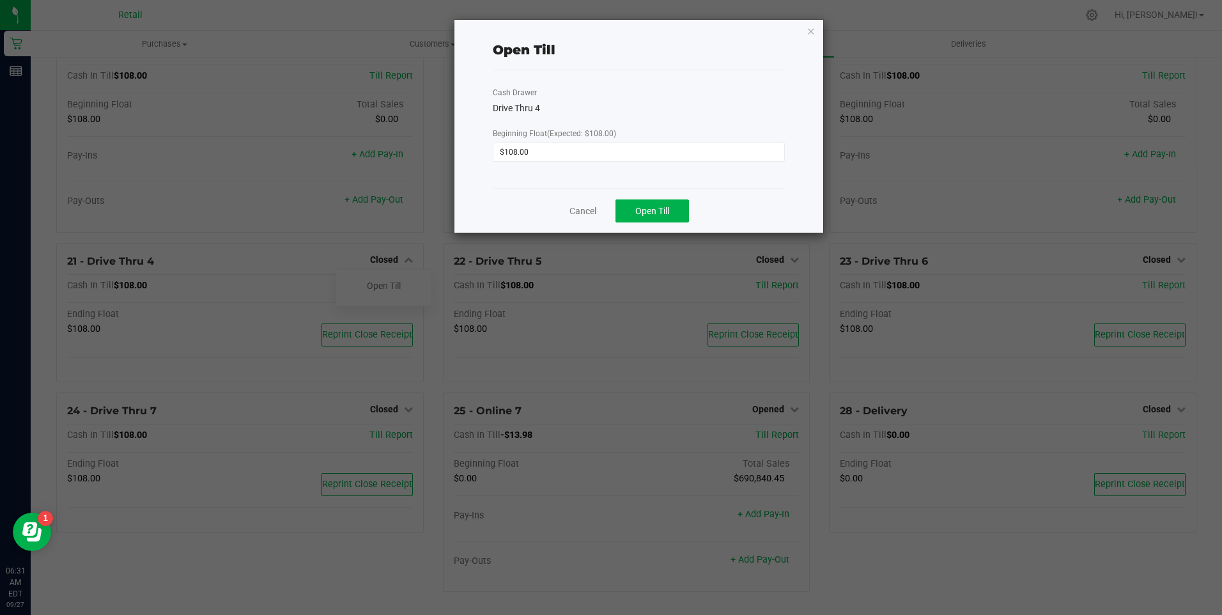
click at [675, 197] on div "Cancel Open Till" at bounding box center [638, 211] width 291 height 44
click at [666, 206] on span "Open Till" at bounding box center [652, 211] width 34 height 10
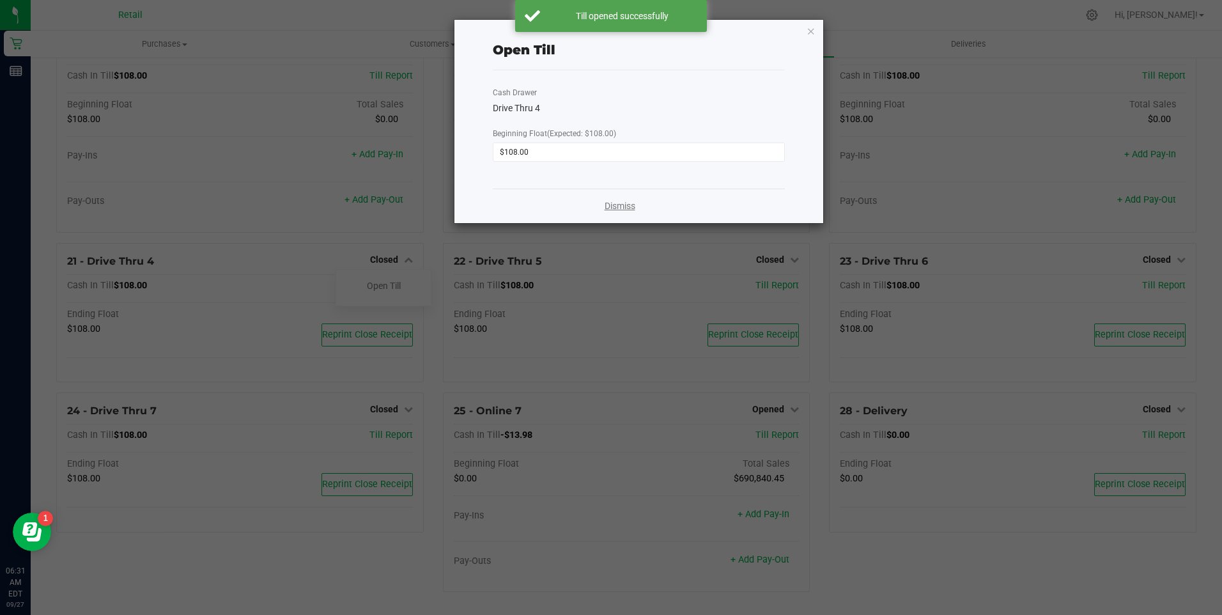
click at [616, 212] on link "Dismiss" at bounding box center [620, 205] width 31 height 13
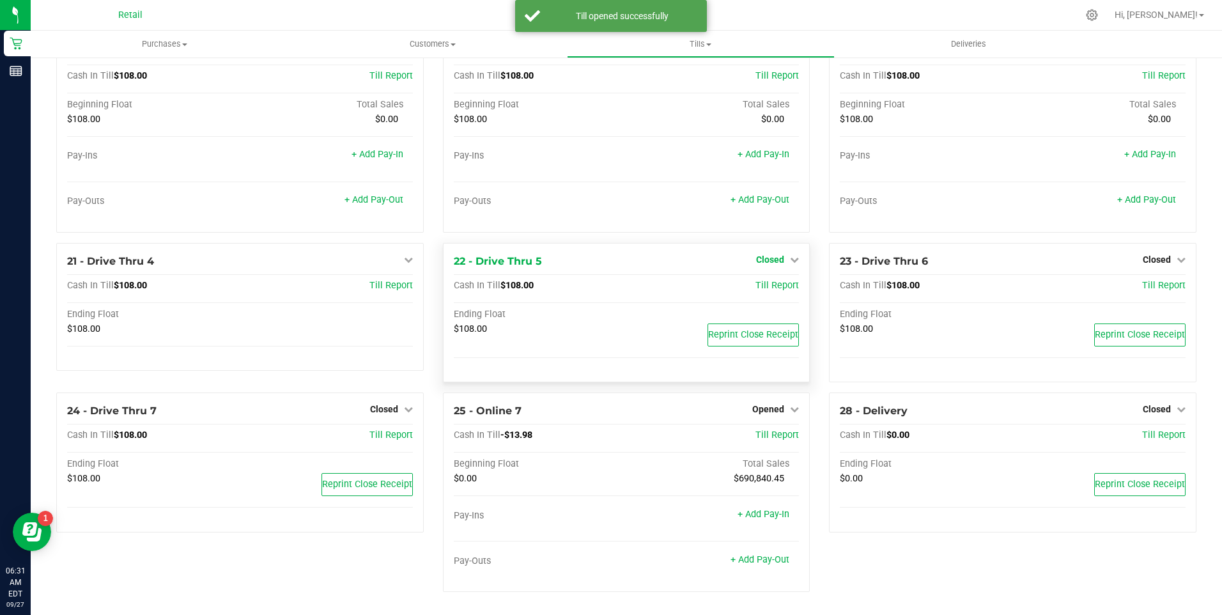
click at [790, 257] on icon at bounding box center [794, 259] width 9 height 9
click at [768, 289] on link "Open Till" at bounding box center [770, 286] width 34 height 10
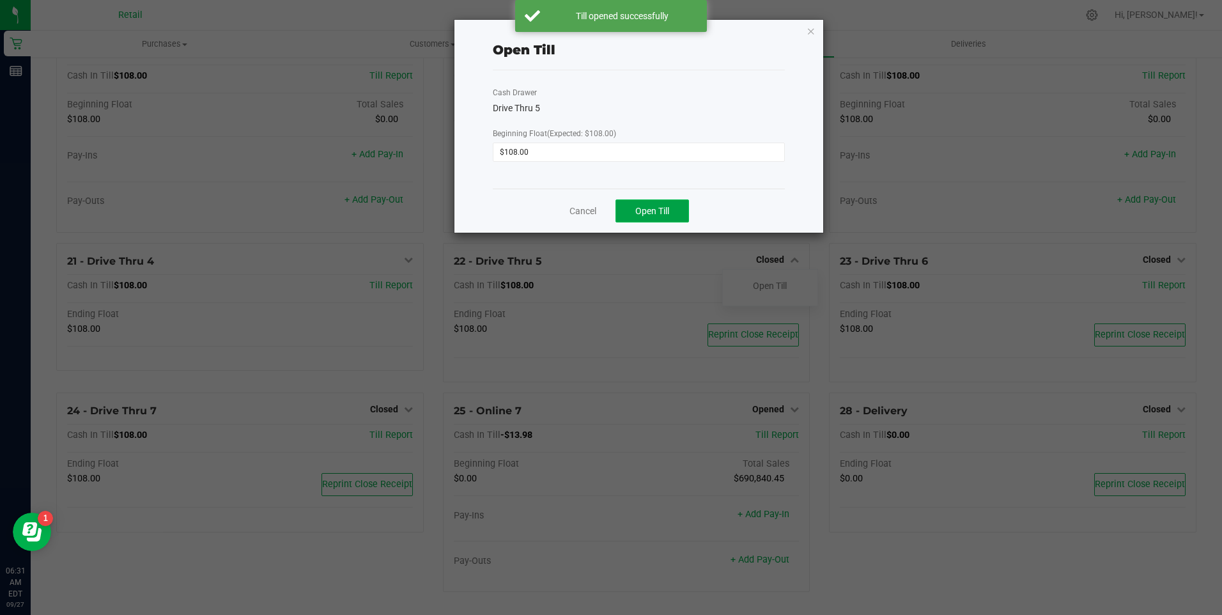
click at [667, 213] on span "Open Till" at bounding box center [652, 211] width 34 height 10
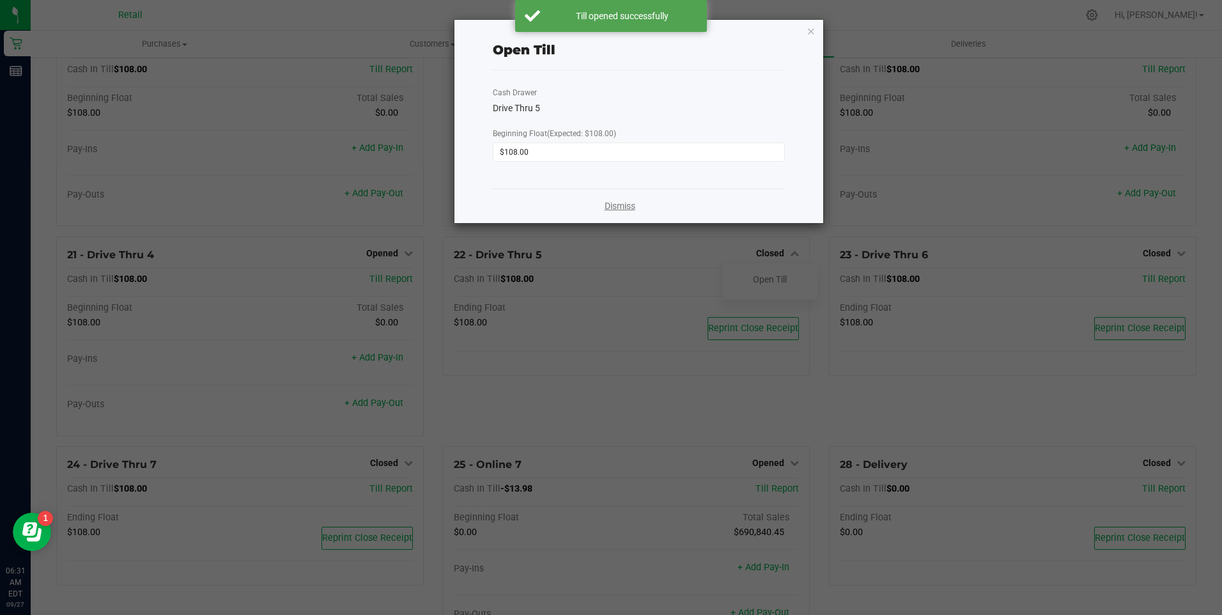
click at [624, 207] on link "Dismiss" at bounding box center [620, 205] width 31 height 13
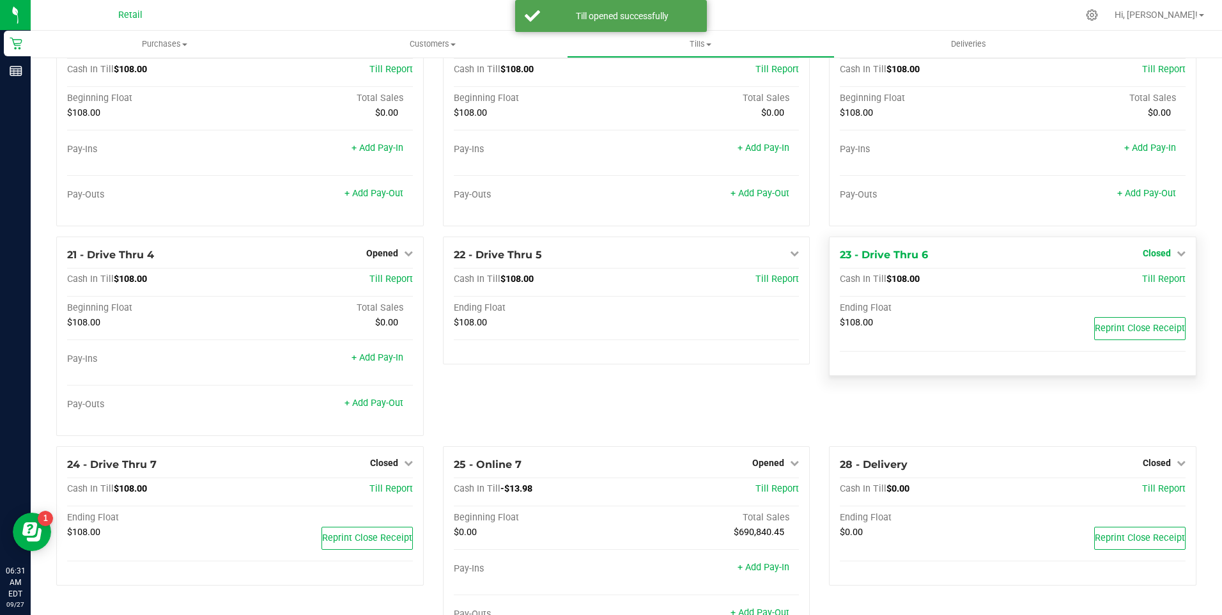
click at [1177, 258] on icon at bounding box center [1181, 253] width 9 height 9
click at [1148, 284] on link "Open Till" at bounding box center [1156, 279] width 34 height 10
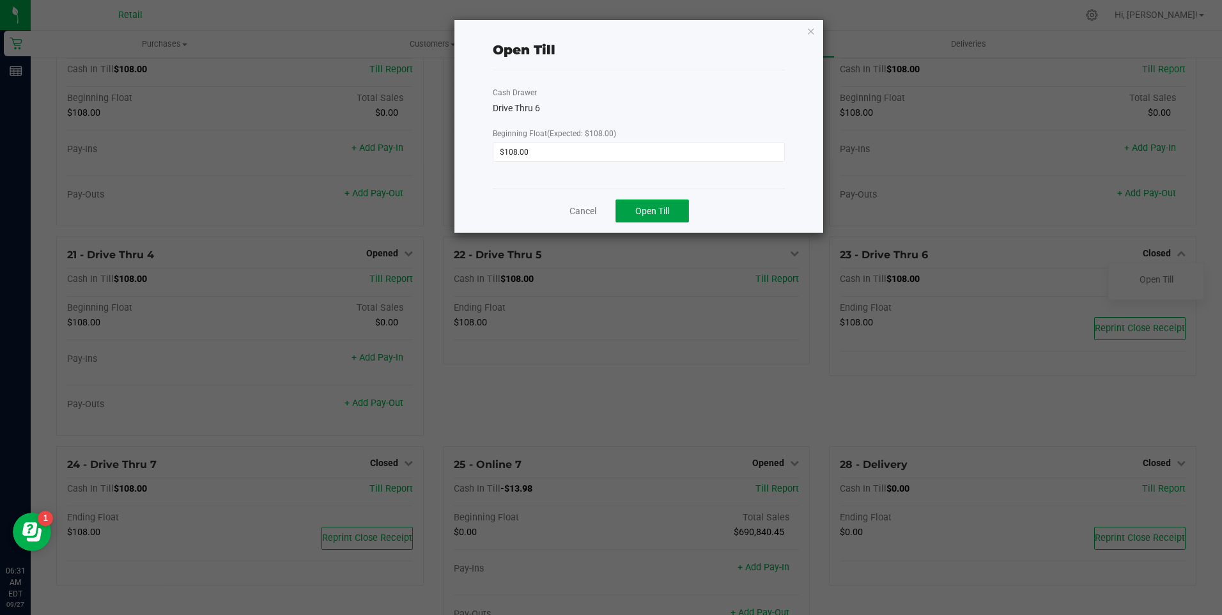
click at [654, 206] on span "Open Till" at bounding box center [652, 211] width 34 height 10
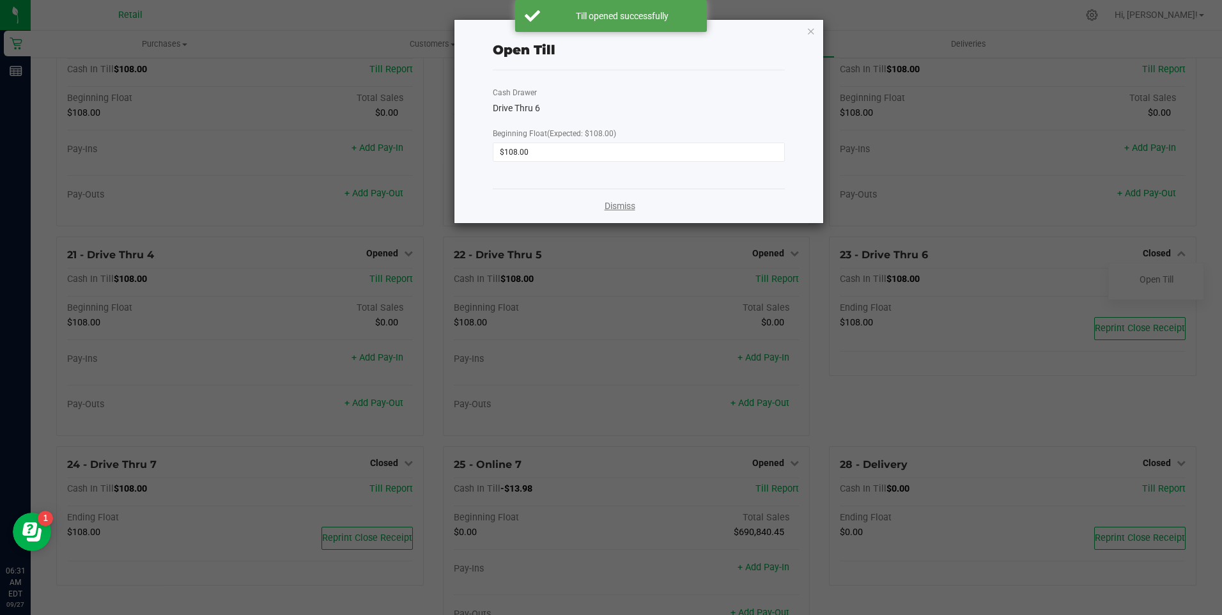
click at [616, 206] on link "Dismiss" at bounding box center [620, 205] width 31 height 13
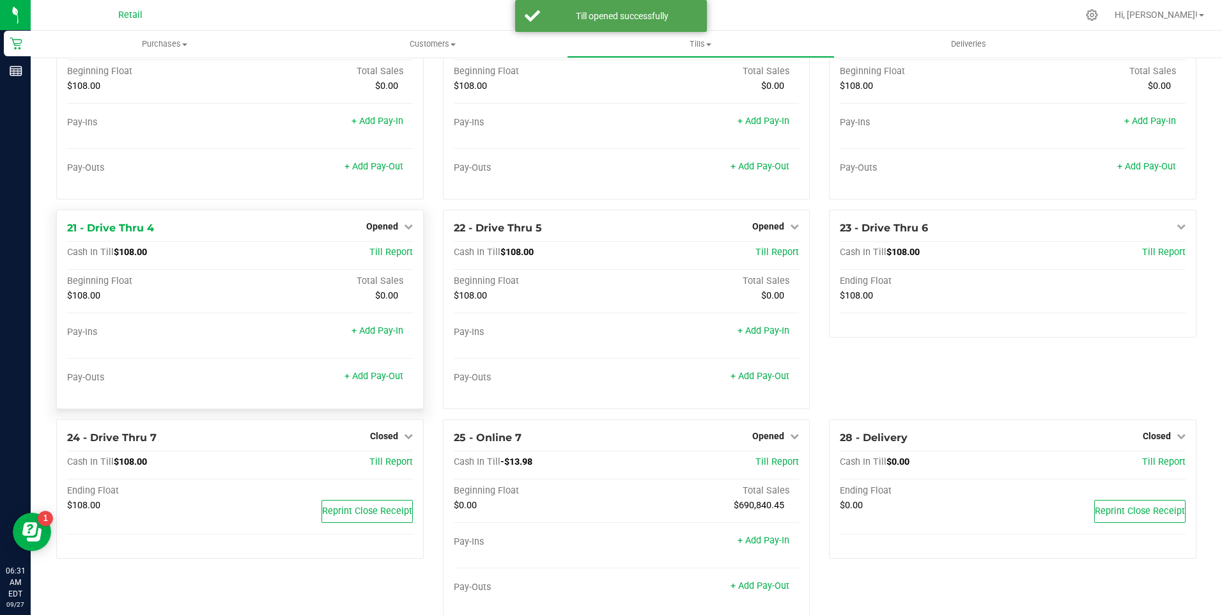
scroll to position [1185, 0]
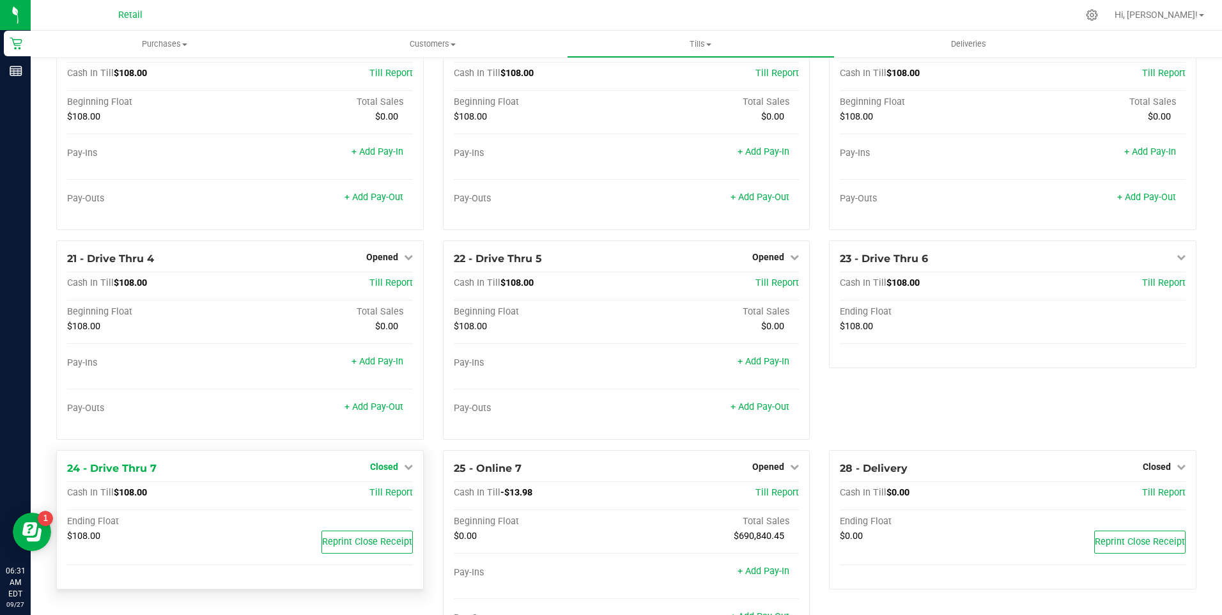
click at [404, 468] on icon at bounding box center [408, 466] width 9 height 9
click at [378, 498] on link "Open Till" at bounding box center [384, 493] width 34 height 10
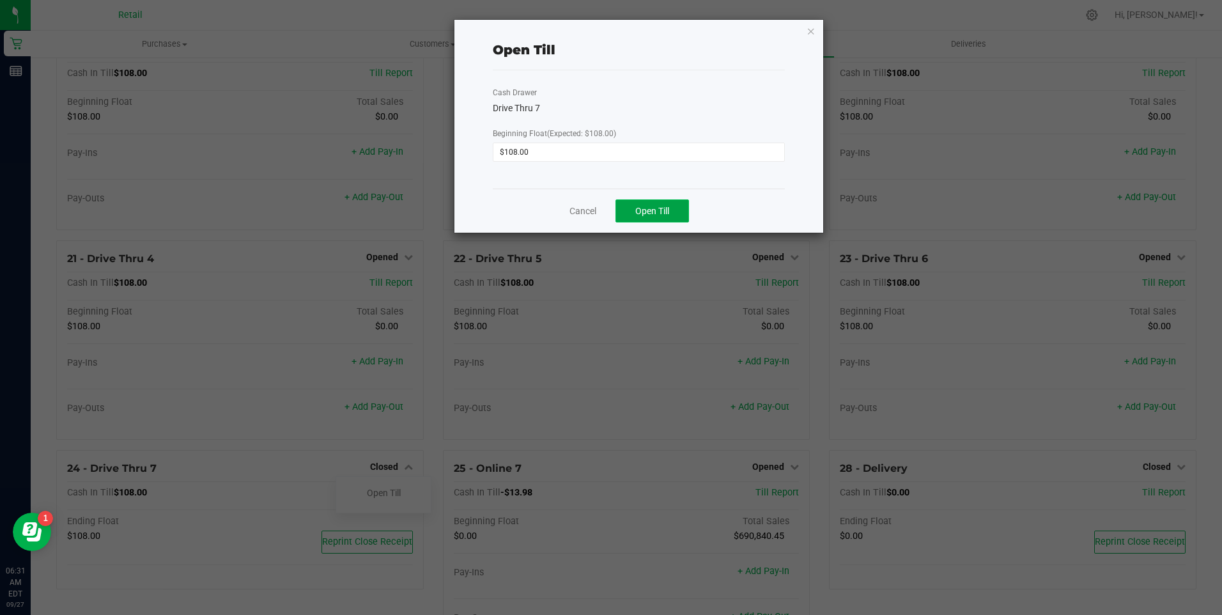
click at [635, 213] on span "Open Till" at bounding box center [652, 211] width 34 height 10
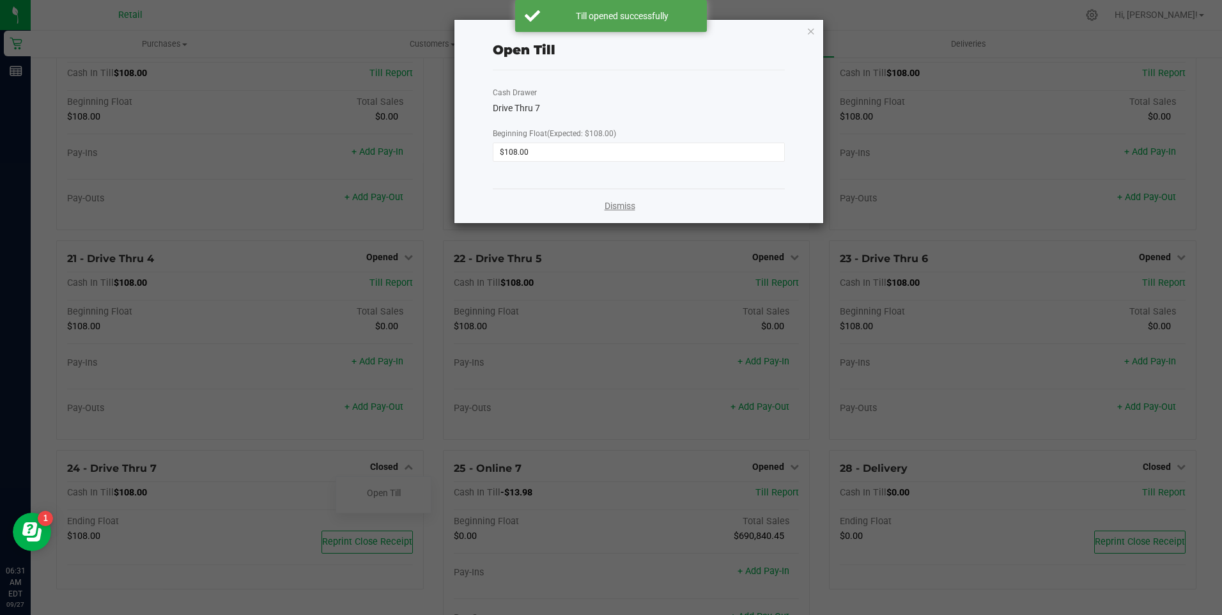
click at [619, 210] on link "Dismiss" at bounding box center [620, 205] width 31 height 13
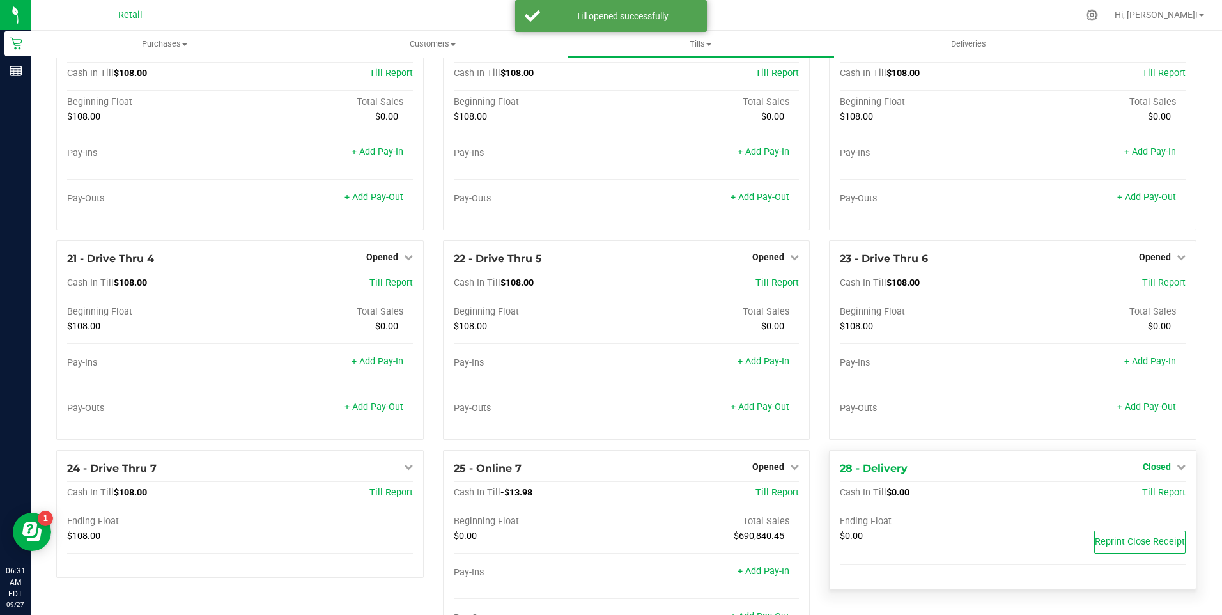
click at [1177, 468] on icon at bounding box center [1181, 466] width 9 height 9
click at [1139, 498] on link "Open Till" at bounding box center [1156, 493] width 34 height 10
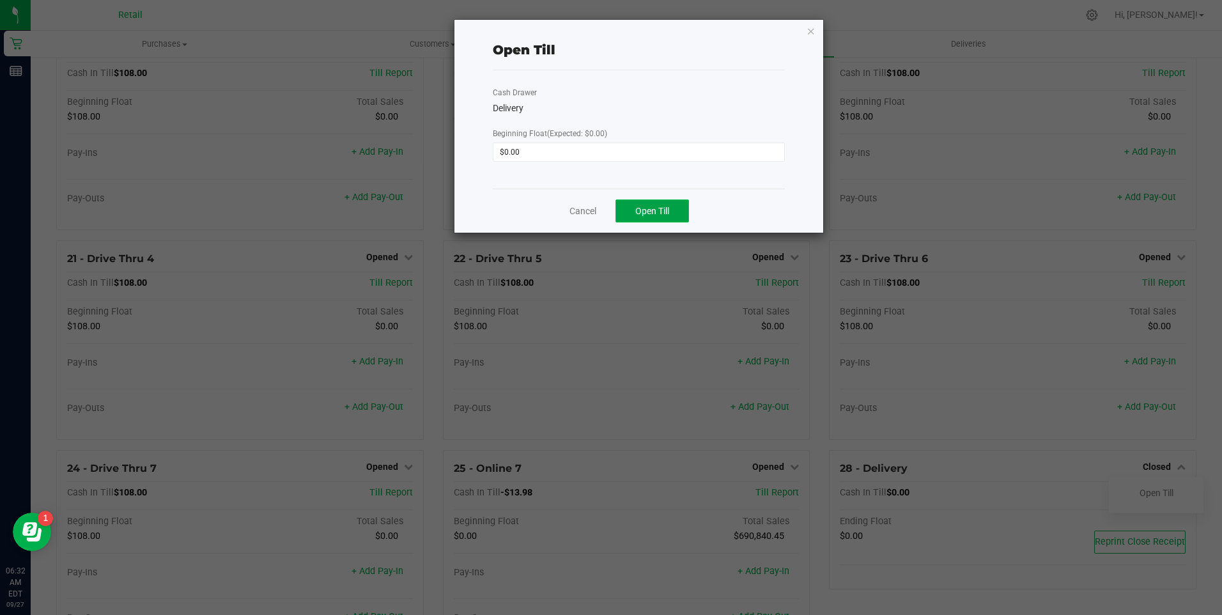
click at [660, 204] on button "Open Till" at bounding box center [651, 210] width 73 height 23
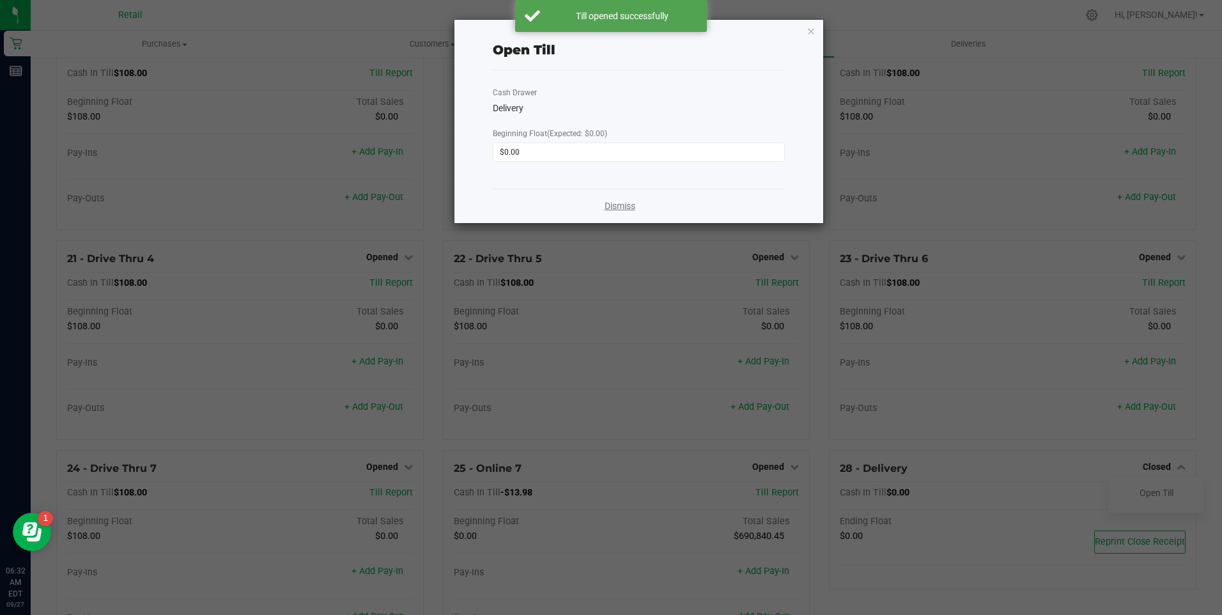
click at [632, 207] on link "Dismiss" at bounding box center [620, 205] width 31 height 13
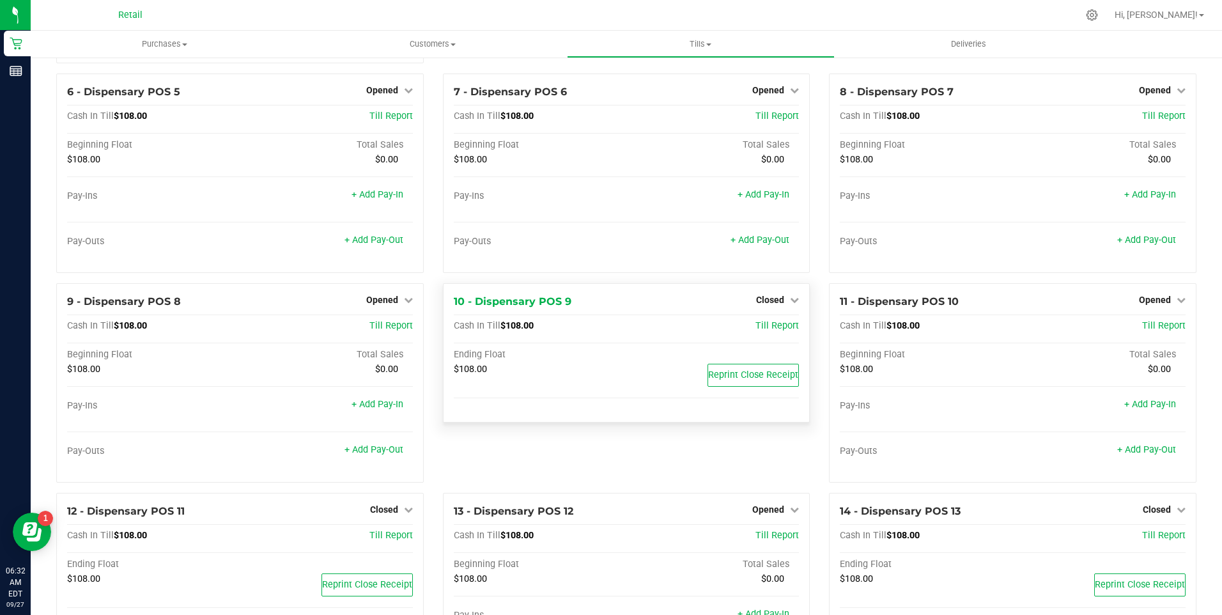
scroll to position [320, 0]
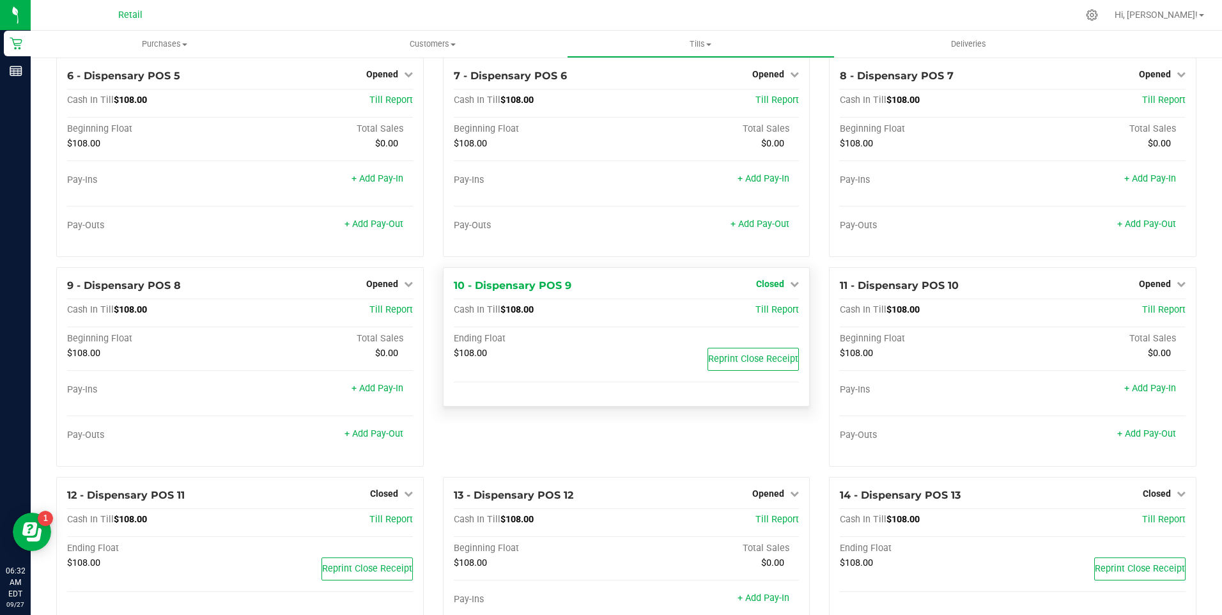
click at [790, 288] on icon at bounding box center [794, 283] width 9 height 9
click at [771, 315] on link "Open Till" at bounding box center [770, 310] width 34 height 10
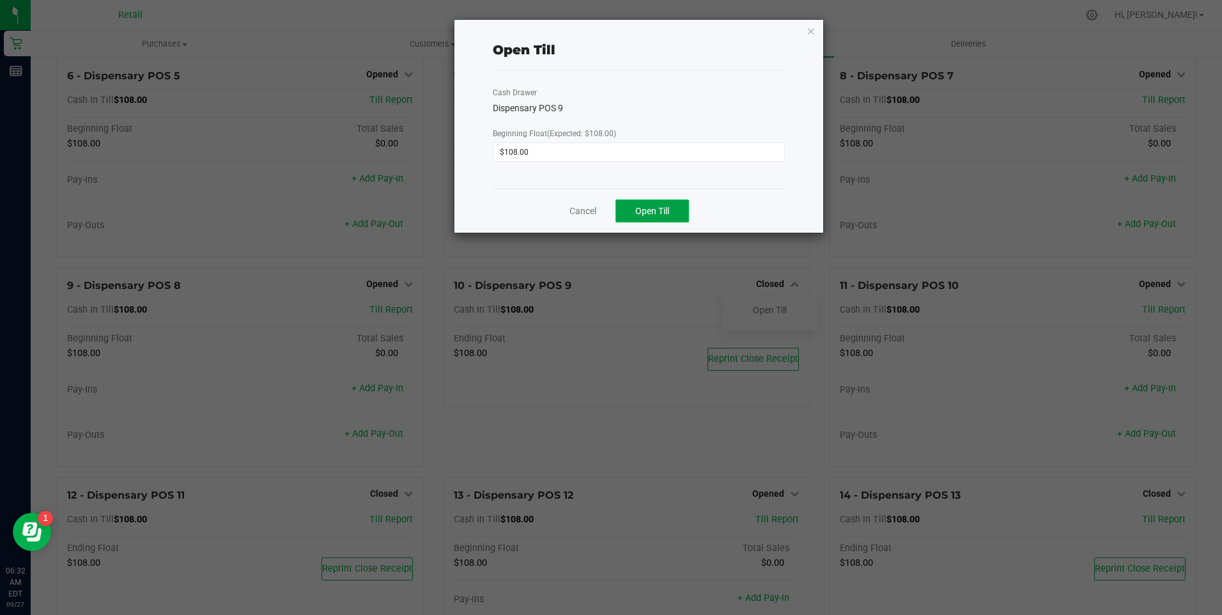
click at [649, 210] on span "Open Till" at bounding box center [652, 211] width 34 height 10
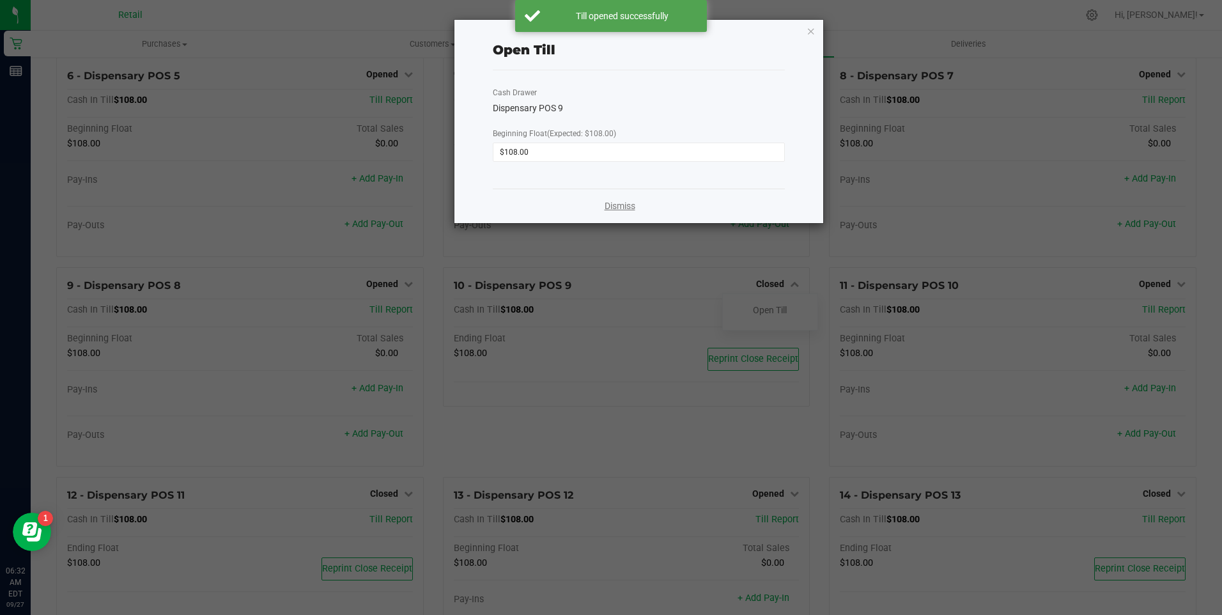
click at [609, 202] on link "Dismiss" at bounding box center [620, 205] width 31 height 13
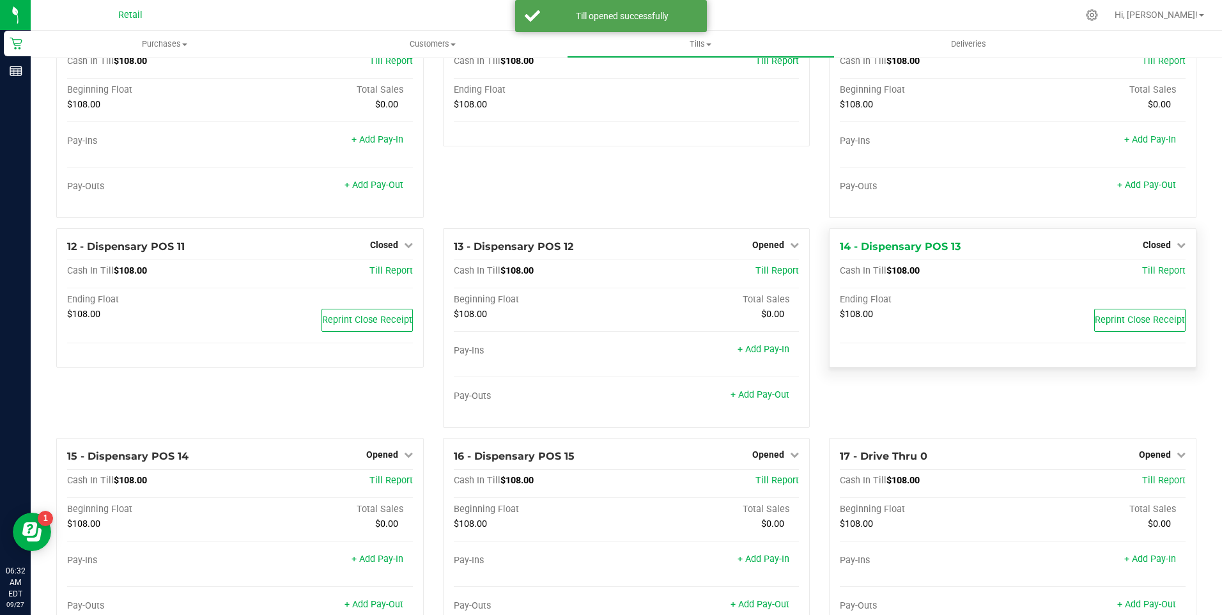
scroll to position [575, 0]
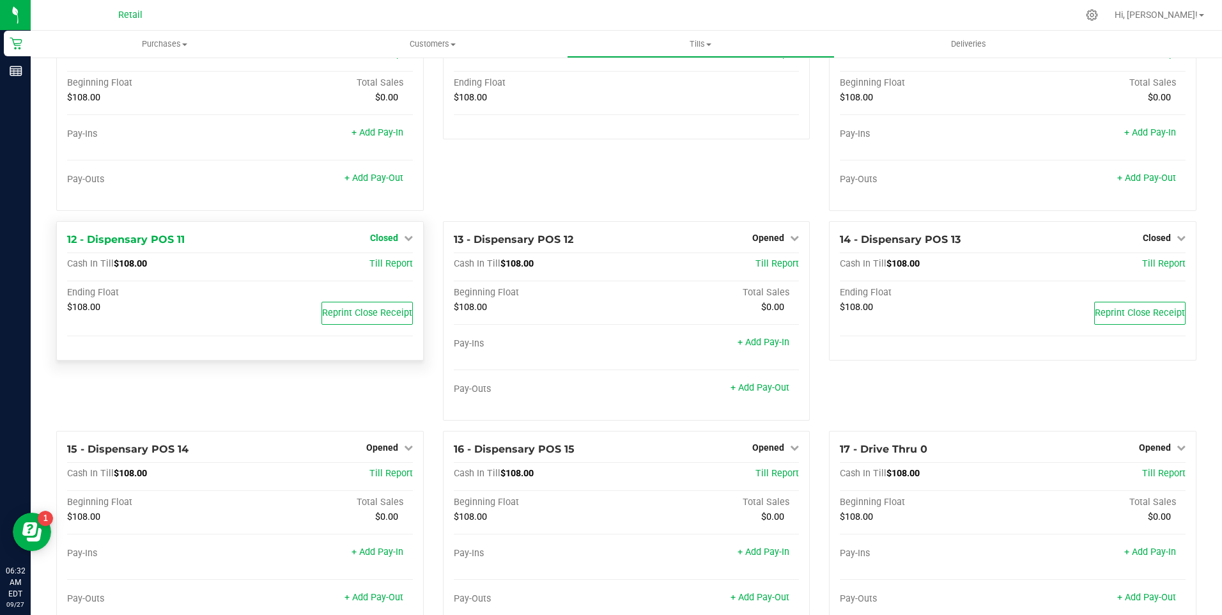
click at [406, 242] on icon at bounding box center [408, 237] width 9 height 9
click at [390, 269] on link "Open Till" at bounding box center [384, 264] width 34 height 10
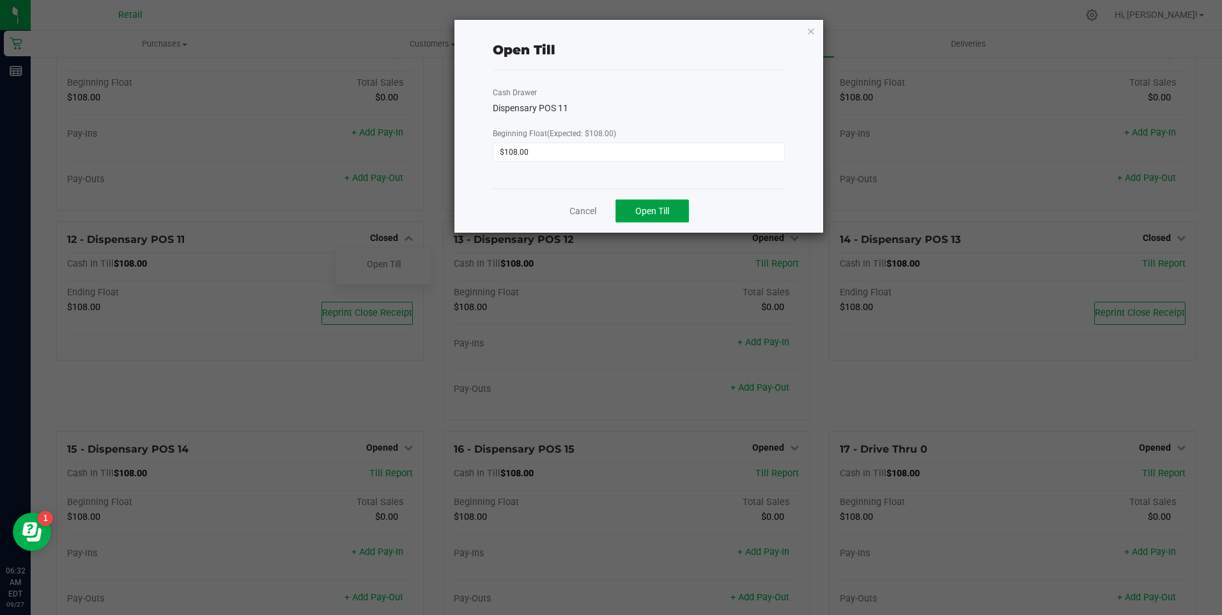
click at [641, 208] on span "Open Till" at bounding box center [652, 211] width 34 height 10
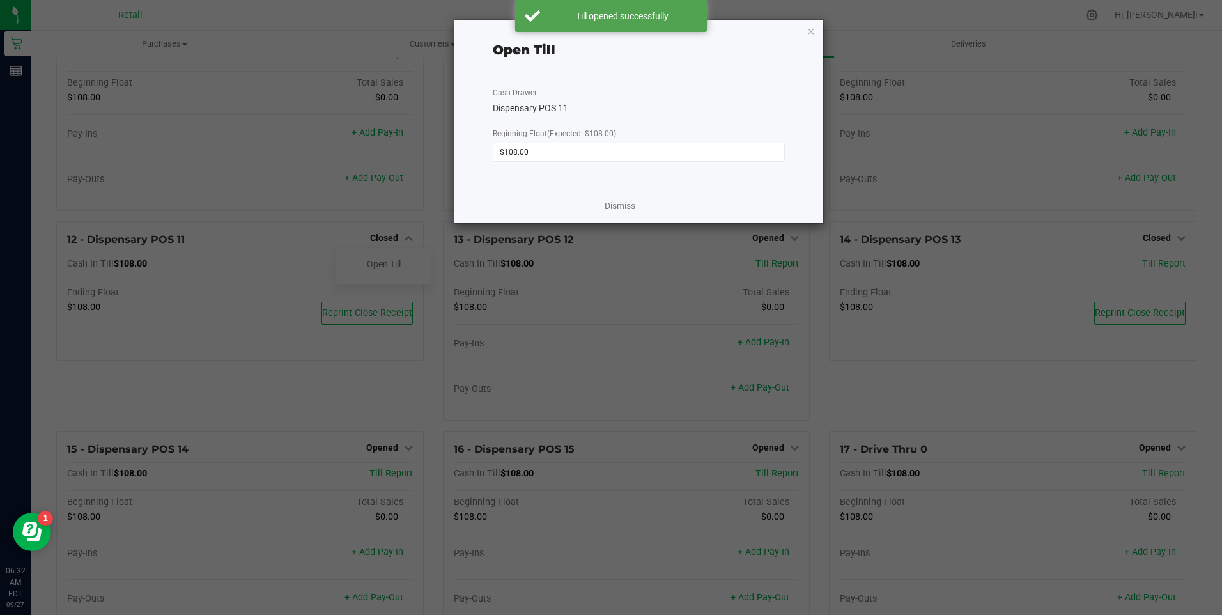
click at [623, 208] on link "Dismiss" at bounding box center [620, 205] width 31 height 13
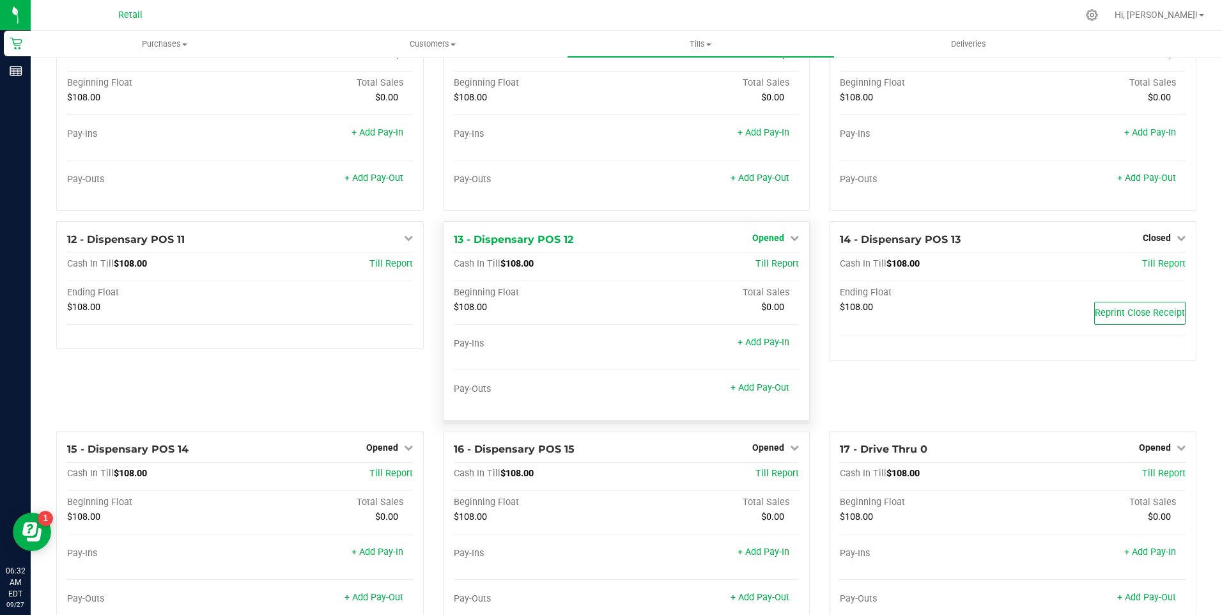
click at [790, 242] on icon at bounding box center [794, 237] width 9 height 9
click at [768, 269] on link "Close Till" at bounding box center [770, 264] width 35 height 10
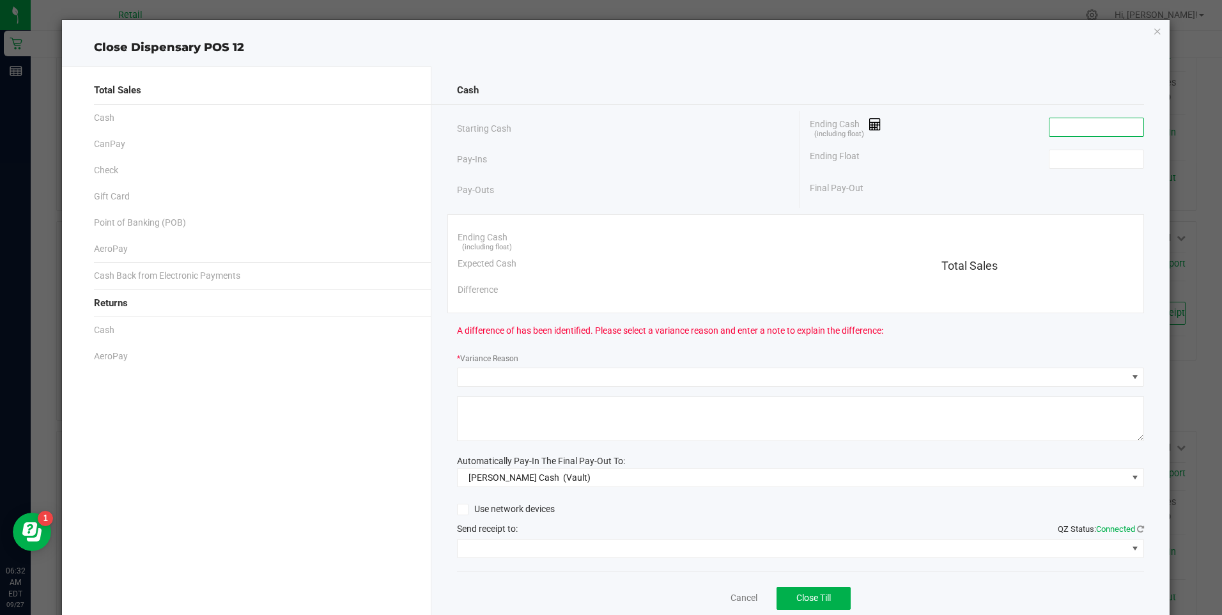
click at [1059, 128] on input at bounding box center [1096, 127] width 94 height 18
type input "$108.00"
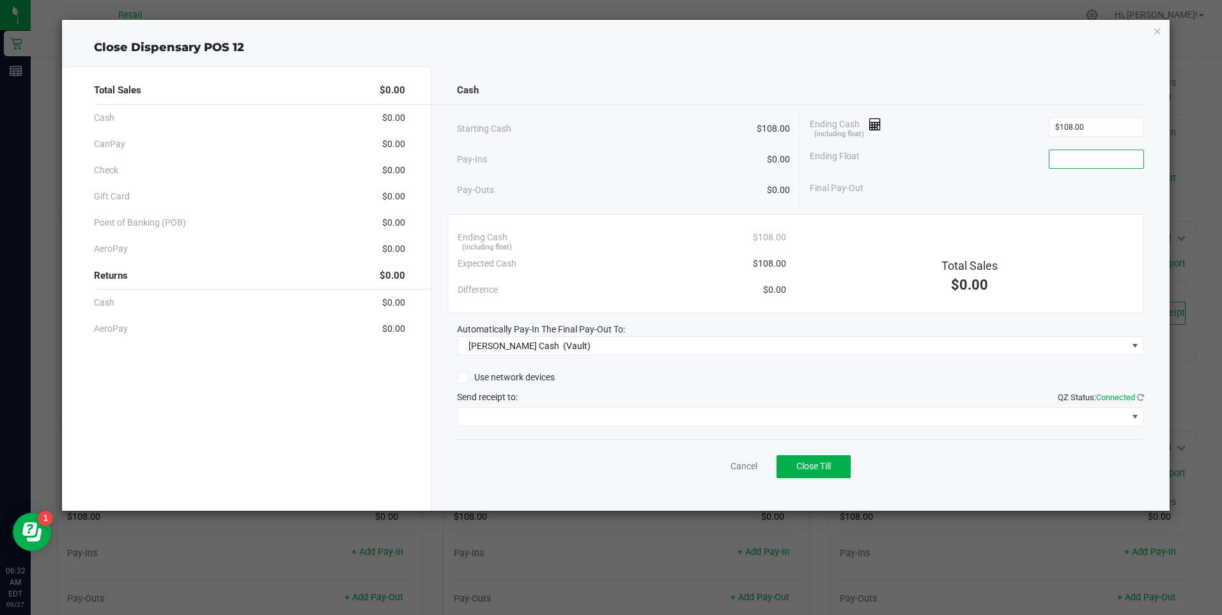
click at [1060, 166] on input at bounding box center [1096, 159] width 94 height 18
type input "$108.00"
click at [812, 468] on span "Close Till" at bounding box center [813, 466] width 35 height 10
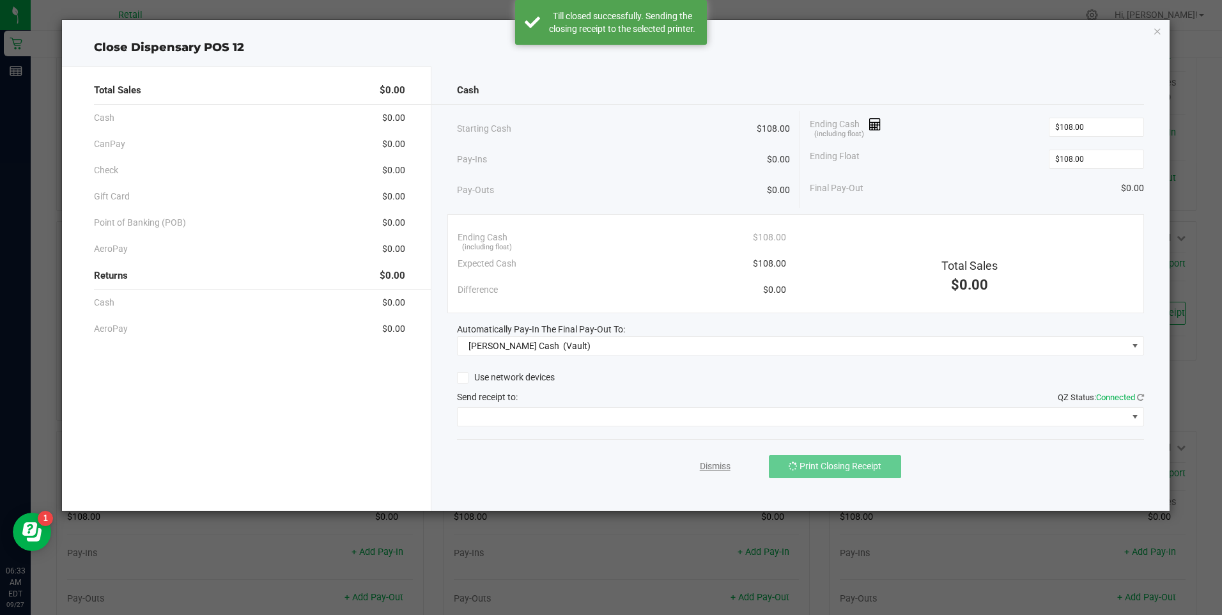
click at [718, 468] on link "Dismiss" at bounding box center [715, 465] width 31 height 13
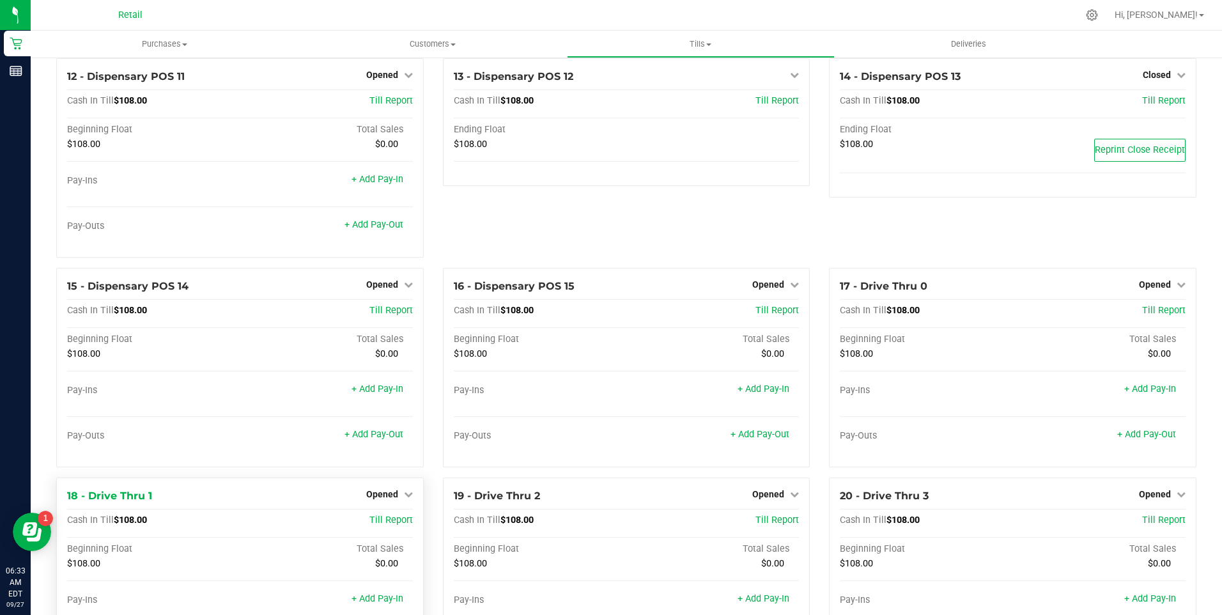
scroll to position [767, 0]
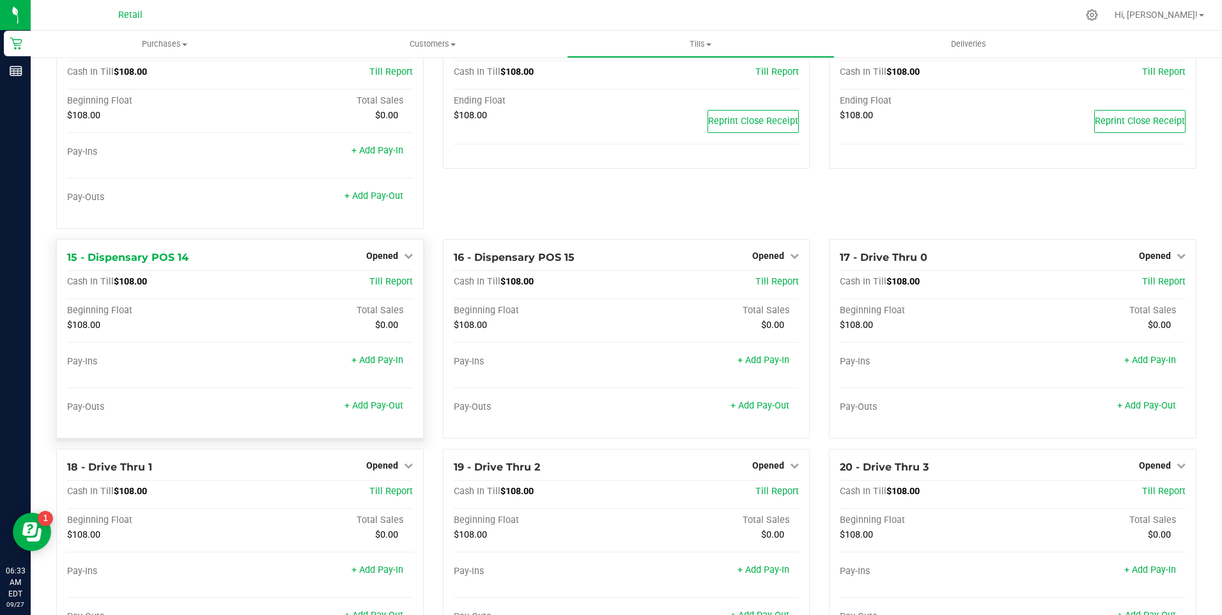
click at [406, 256] on div "Opened" at bounding box center [389, 255] width 47 height 15
click at [405, 260] on icon at bounding box center [408, 255] width 9 height 9
click at [385, 287] on link "Close Till" at bounding box center [383, 282] width 35 height 10
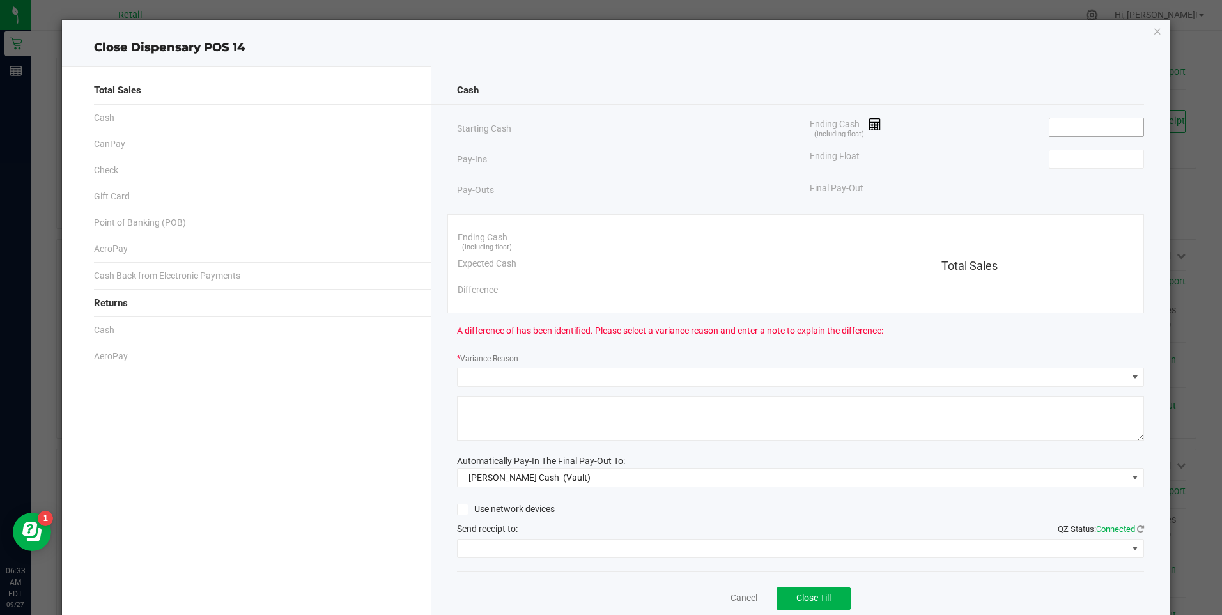
click at [1069, 132] on input at bounding box center [1096, 127] width 94 height 18
type input "$108.00"
click at [1063, 164] on input at bounding box center [1096, 159] width 94 height 18
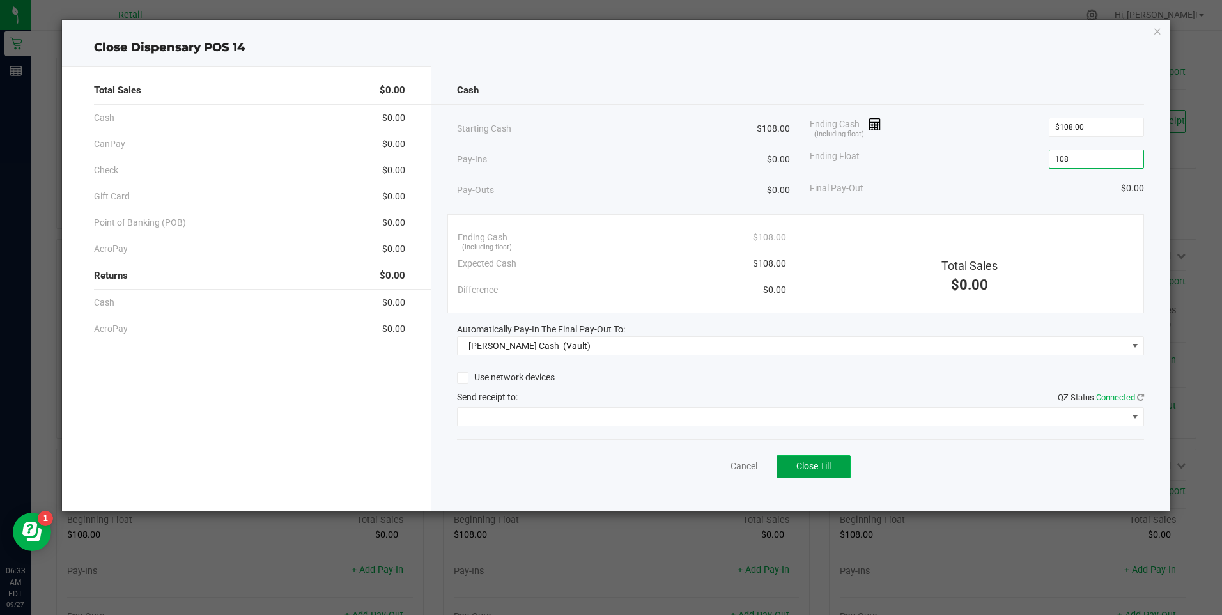
type input "$108.00"
click at [801, 463] on span "Close Till" at bounding box center [813, 466] width 35 height 10
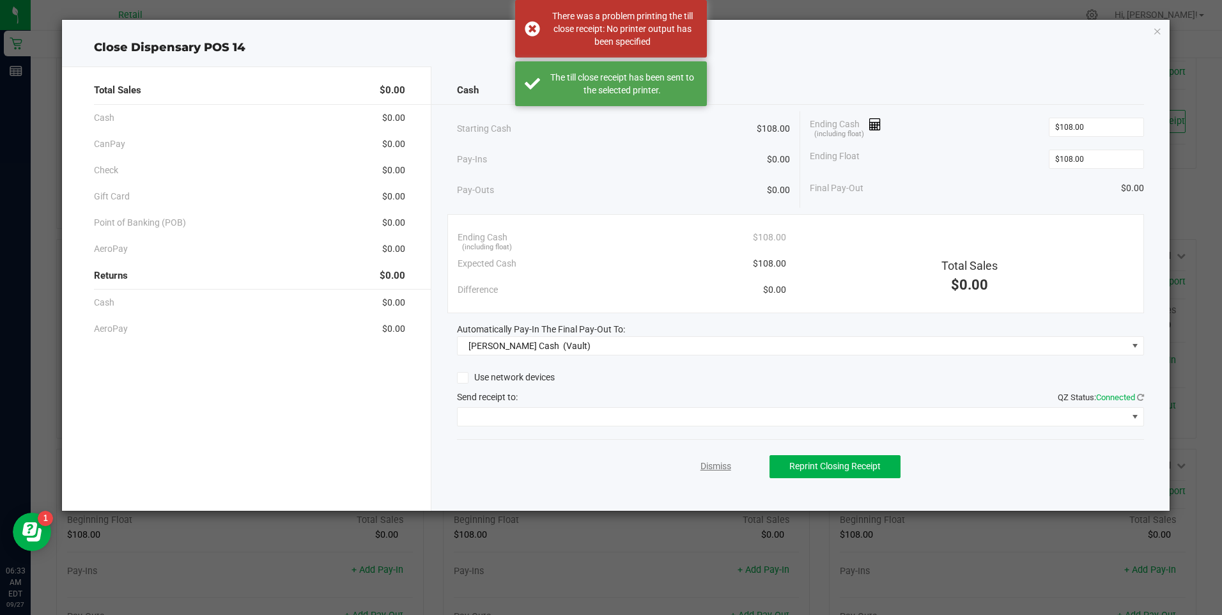
click at [723, 470] on link "Dismiss" at bounding box center [715, 465] width 31 height 13
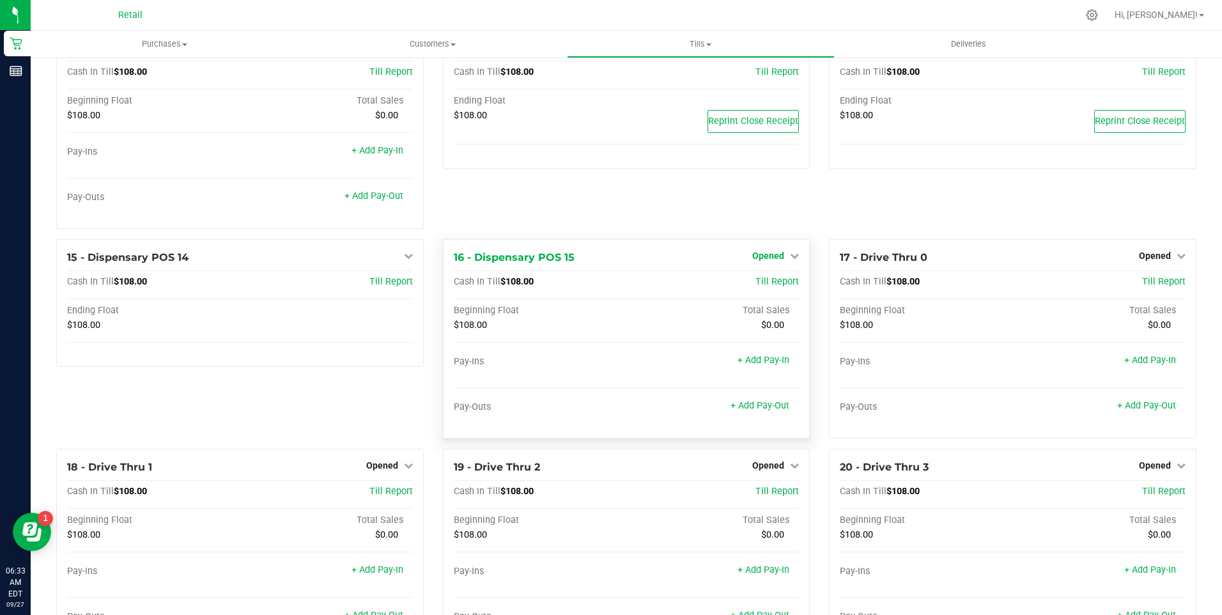
click at [790, 260] on icon at bounding box center [794, 255] width 9 height 9
click at [762, 287] on link "Close Till" at bounding box center [770, 282] width 35 height 10
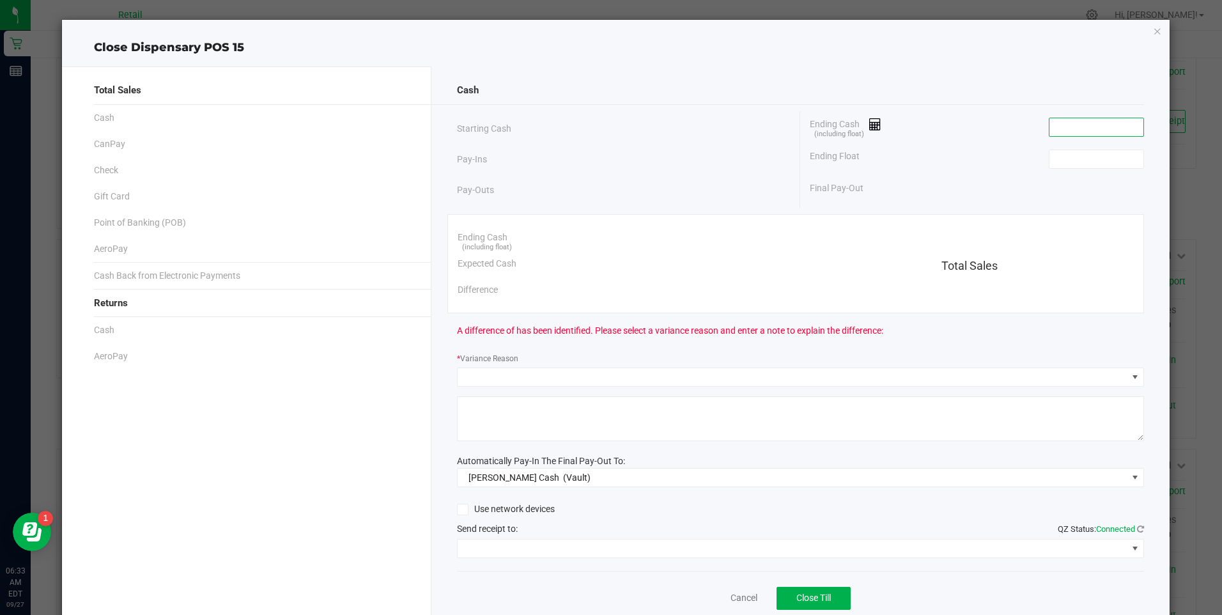
click at [1079, 124] on input at bounding box center [1096, 127] width 94 height 18
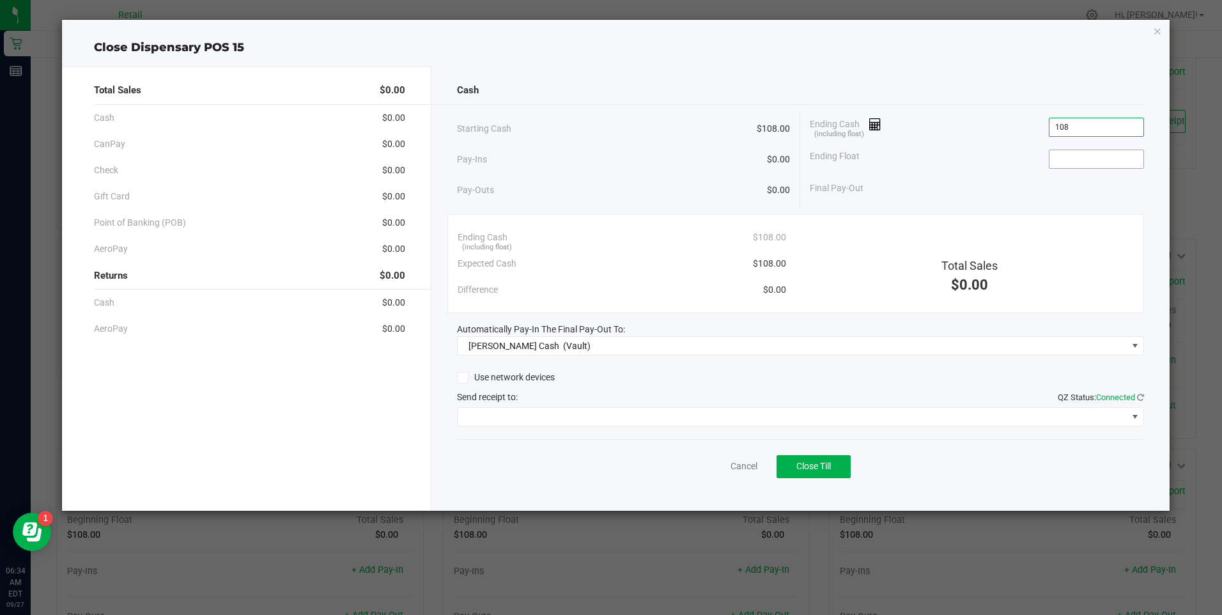
type input "$108.00"
click at [1069, 164] on input at bounding box center [1096, 159] width 94 height 18
type input "$108.00"
click at [798, 465] on span "Close Till" at bounding box center [813, 466] width 35 height 10
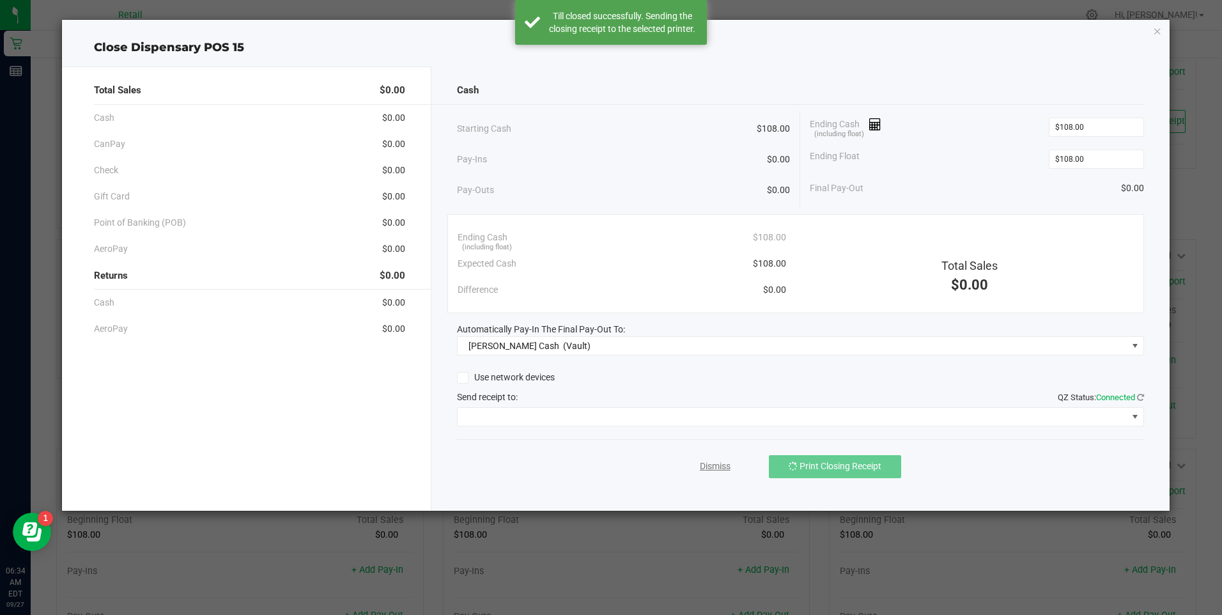
click at [719, 470] on link "Dismiss" at bounding box center [715, 465] width 31 height 13
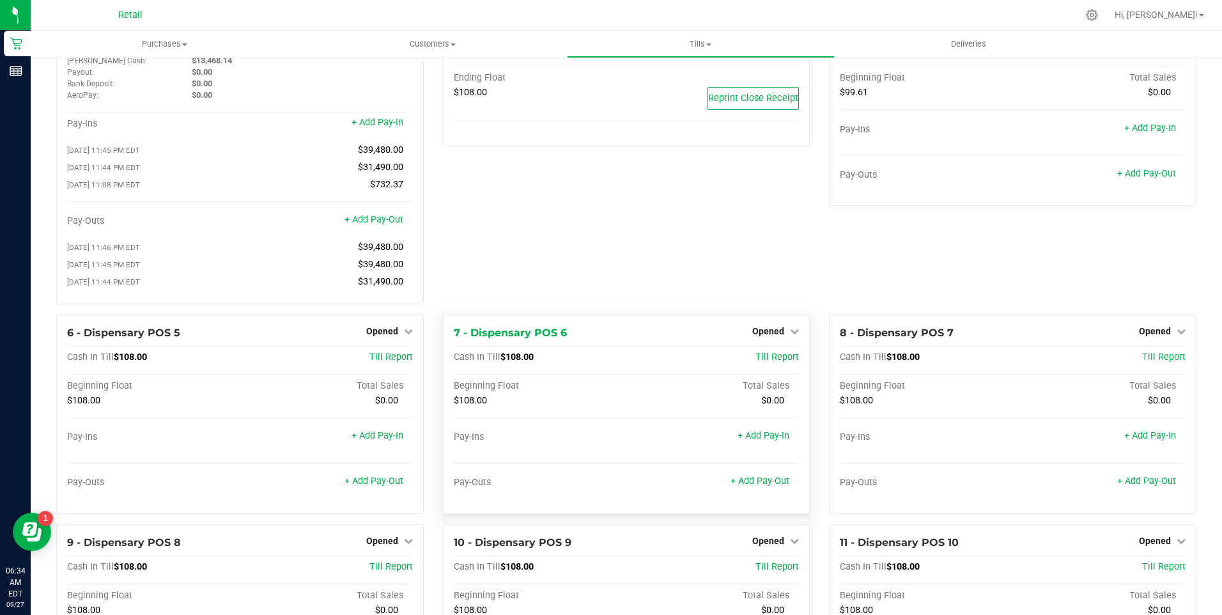
scroll to position [0, 0]
